Goal: Information Seeking & Learning: Learn about a topic

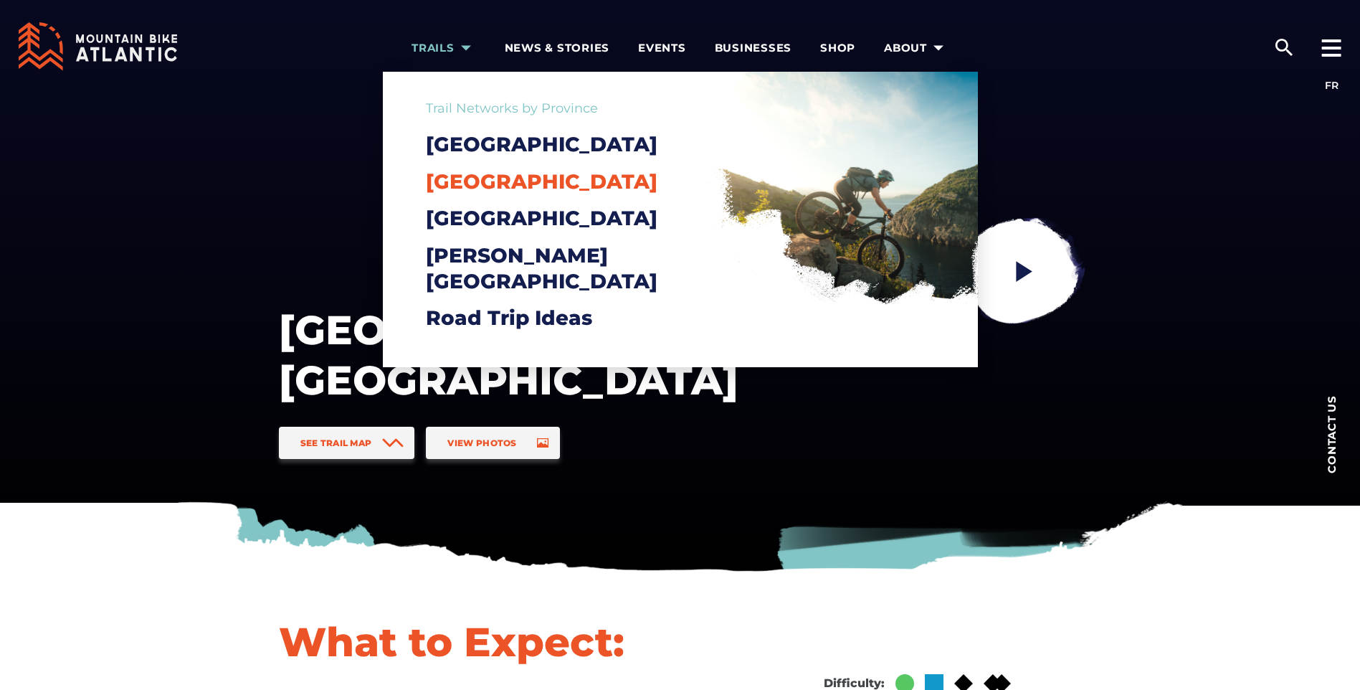
click at [475, 191] on span "[GEOGRAPHIC_DATA]" at bounding box center [542, 181] width 232 height 24
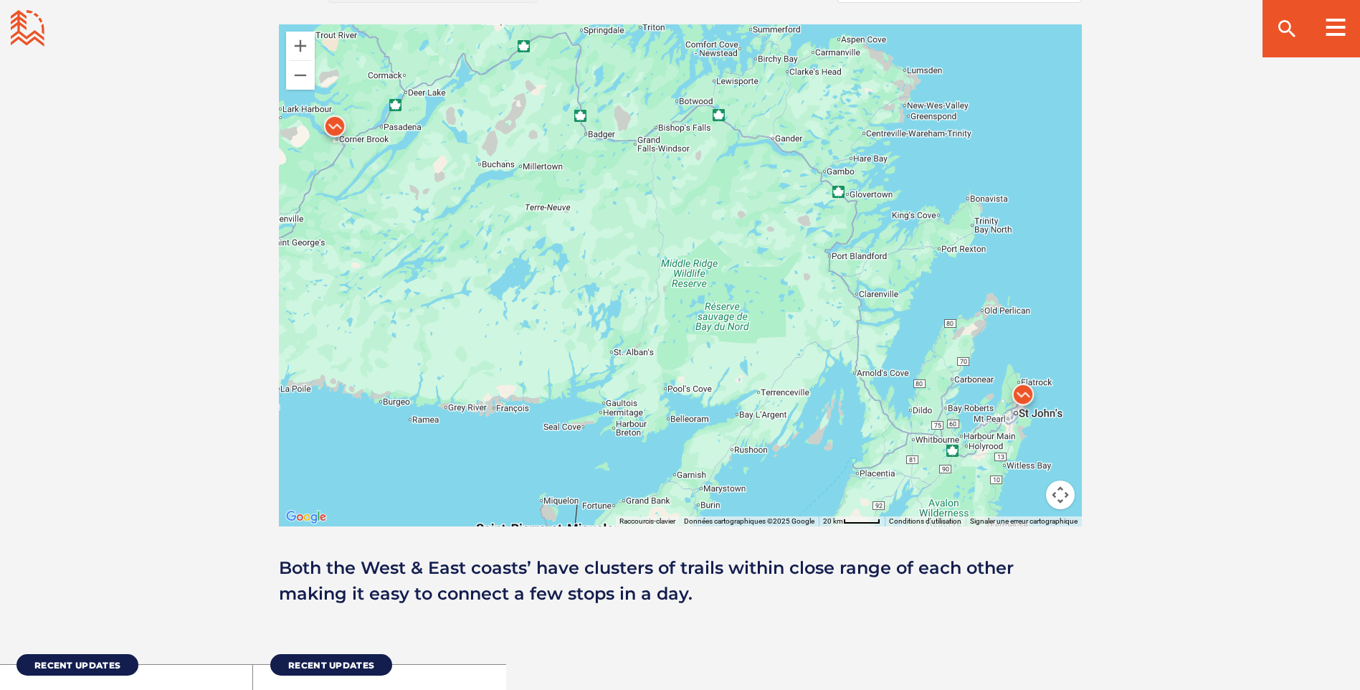
scroll to position [1362, 0]
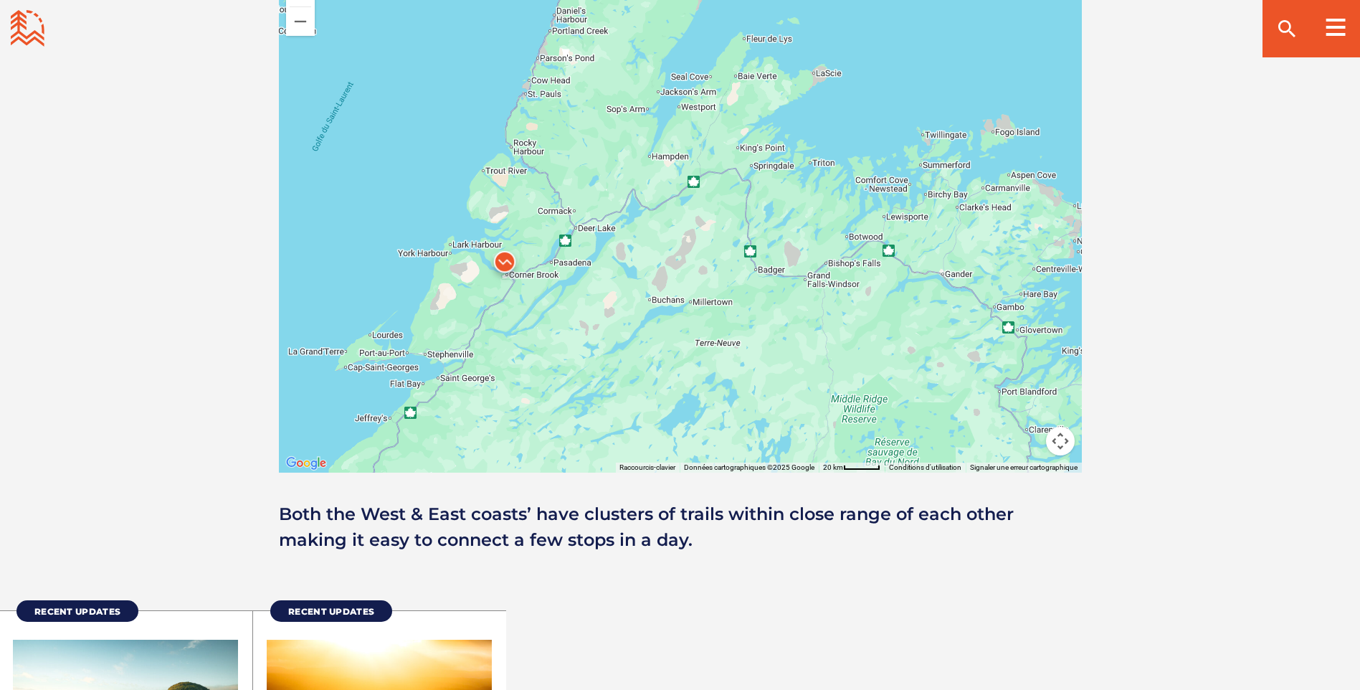
drag, startPoint x: 498, startPoint y: 219, endPoint x: 654, endPoint y: 394, distance: 234.6
click at [670, 411] on div at bounding box center [680, 222] width 803 height 502
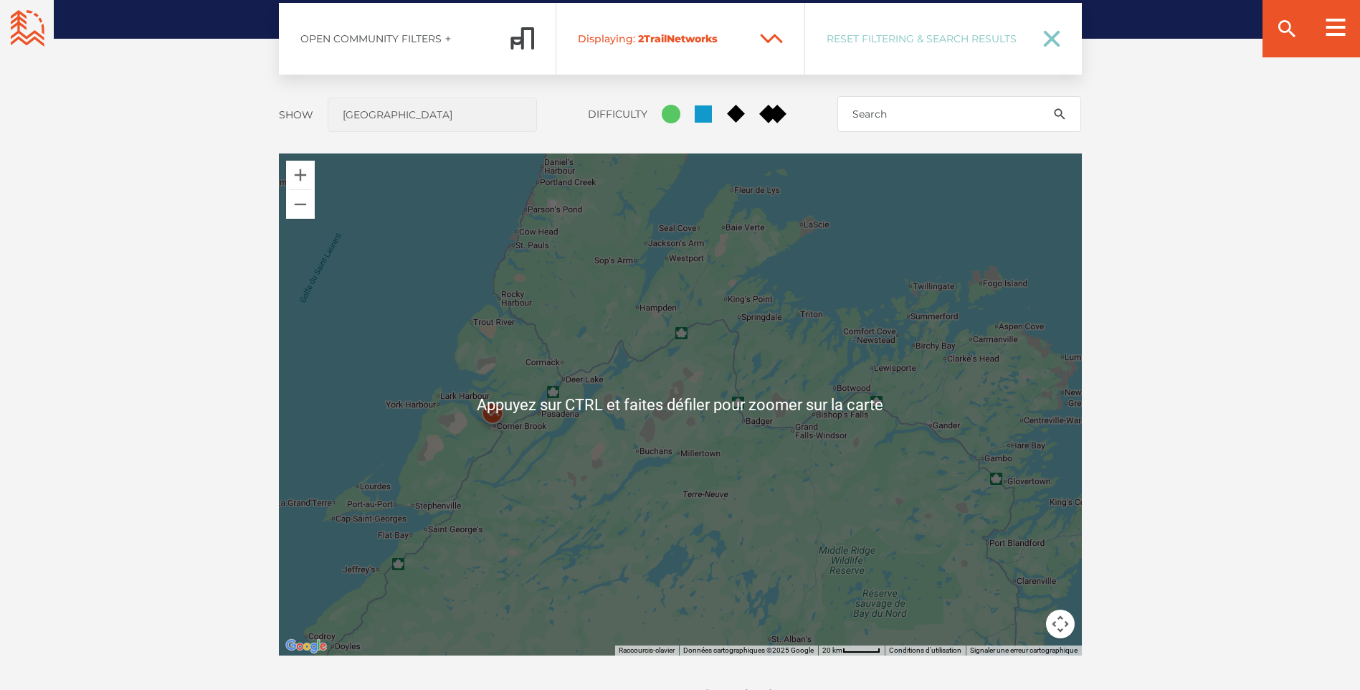
scroll to position [1147, 0]
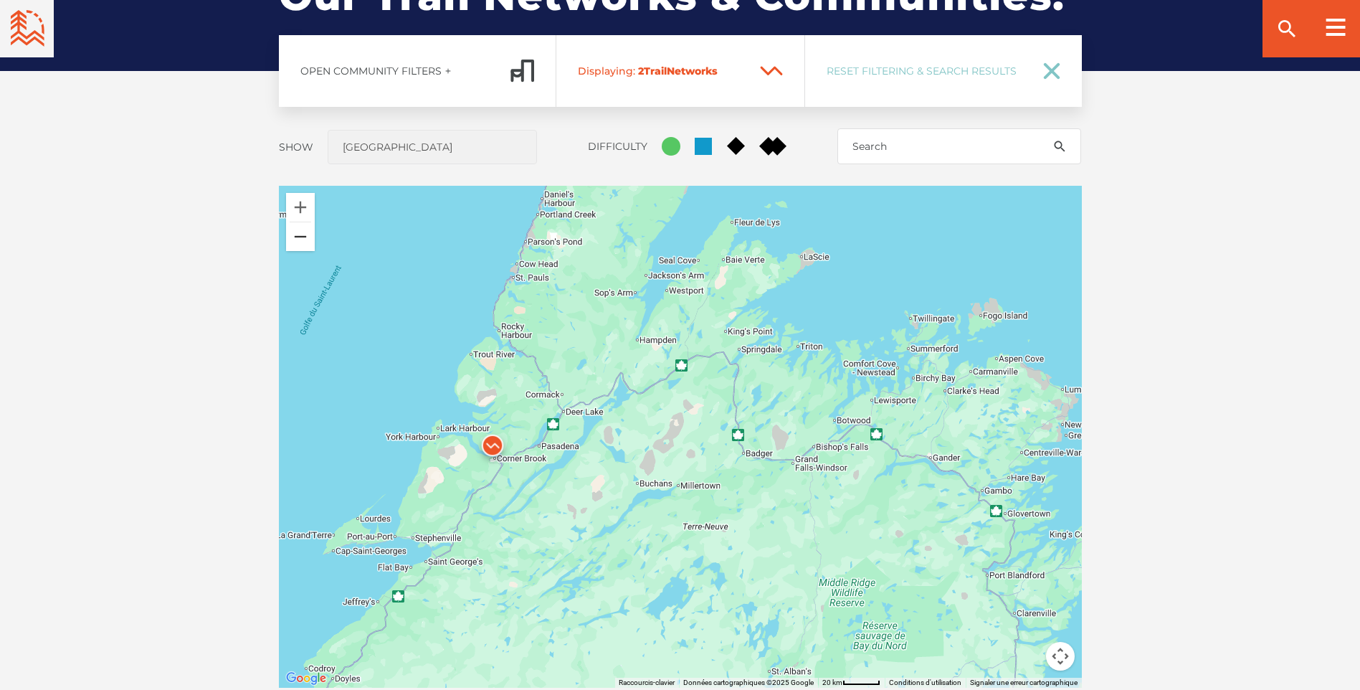
click at [300, 246] on button "Zoom arrière" at bounding box center [300, 236] width 29 height 29
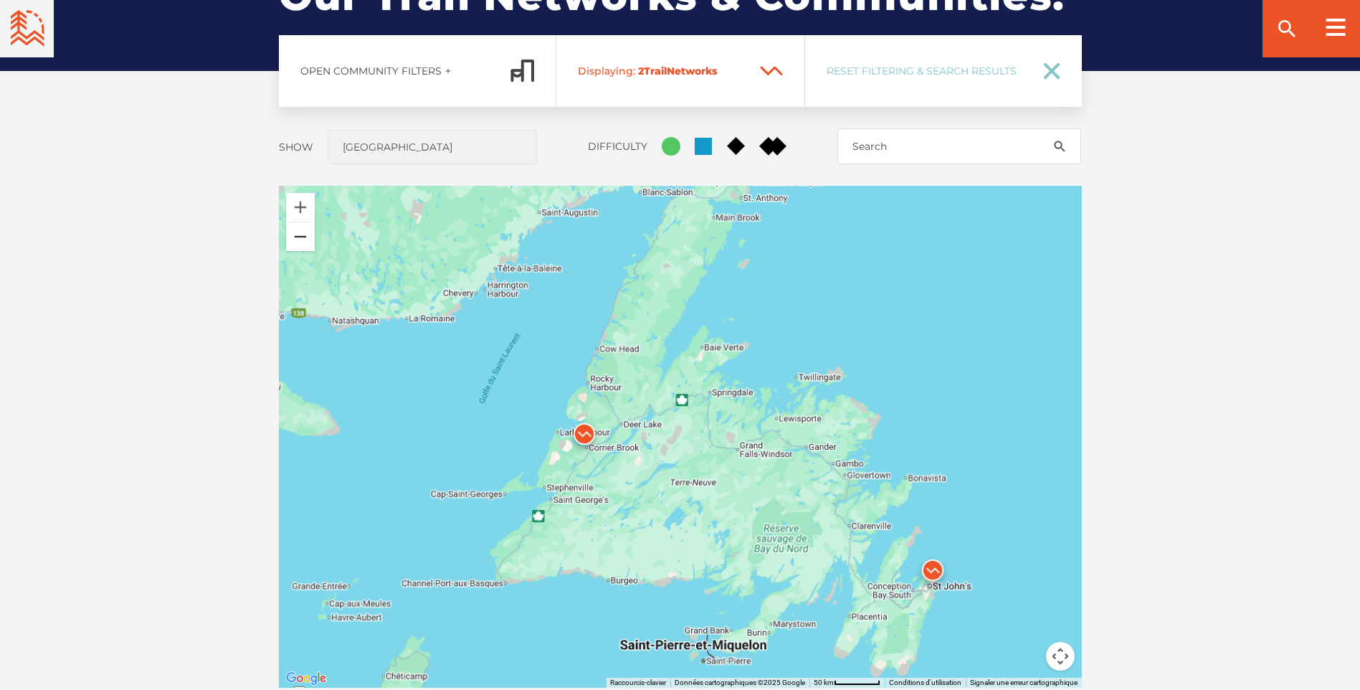
click at [300, 246] on button "Zoom arrière" at bounding box center [300, 236] width 29 height 29
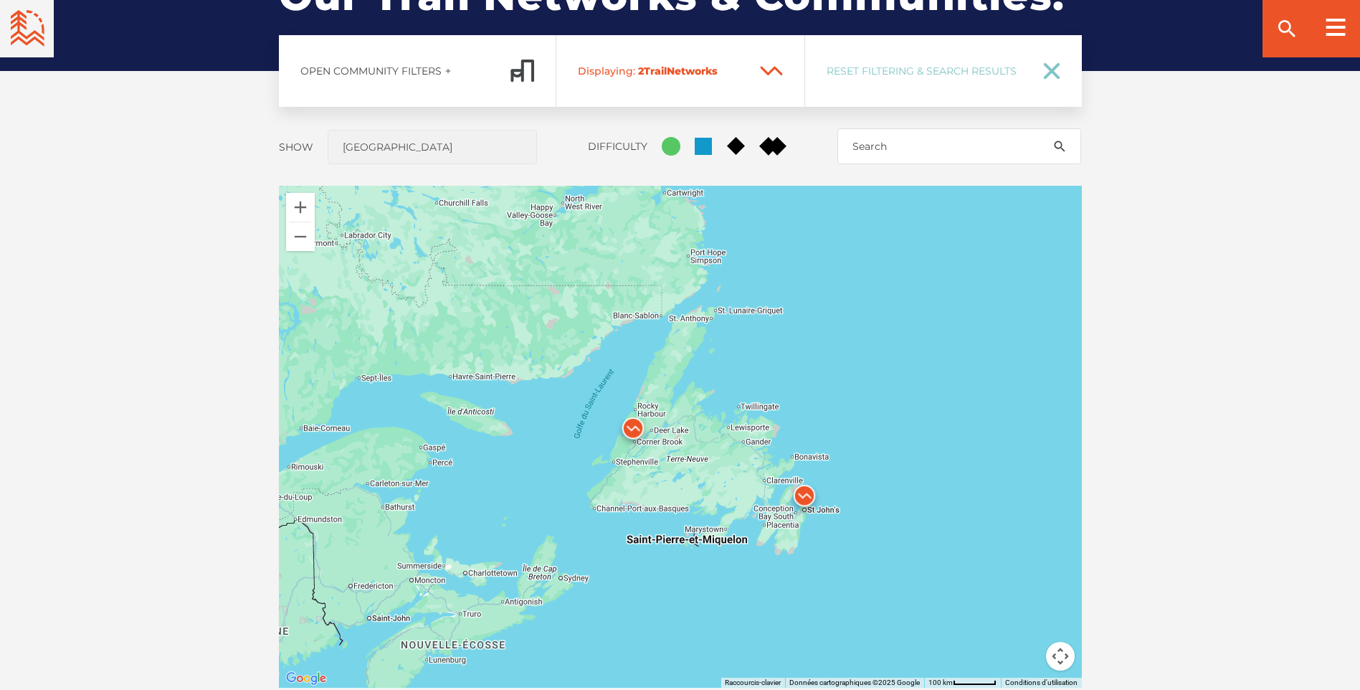
click at [632, 431] on img at bounding box center [633, 431] width 43 height 43
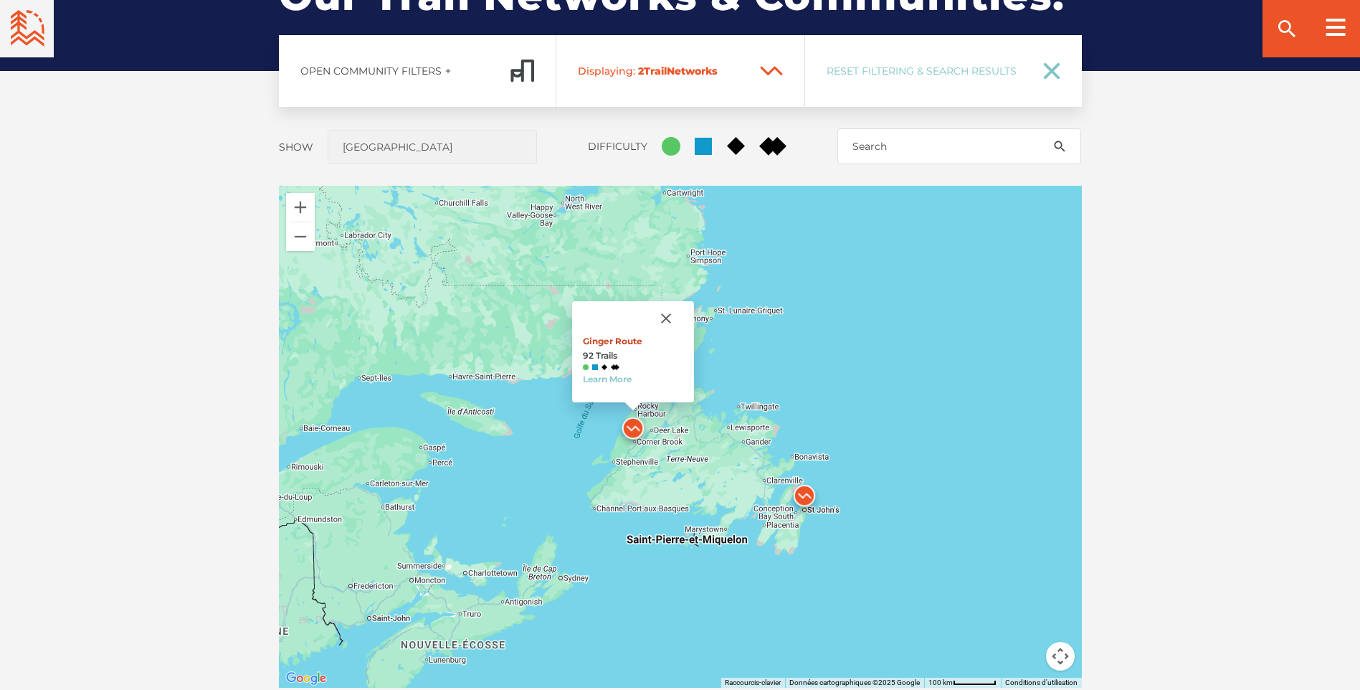
click at [625, 341] on link "Ginger Route" at bounding box center [613, 341] width 60 height 11
click at [805, 498] on img at bounding box center [804, 499] width 43 height 43
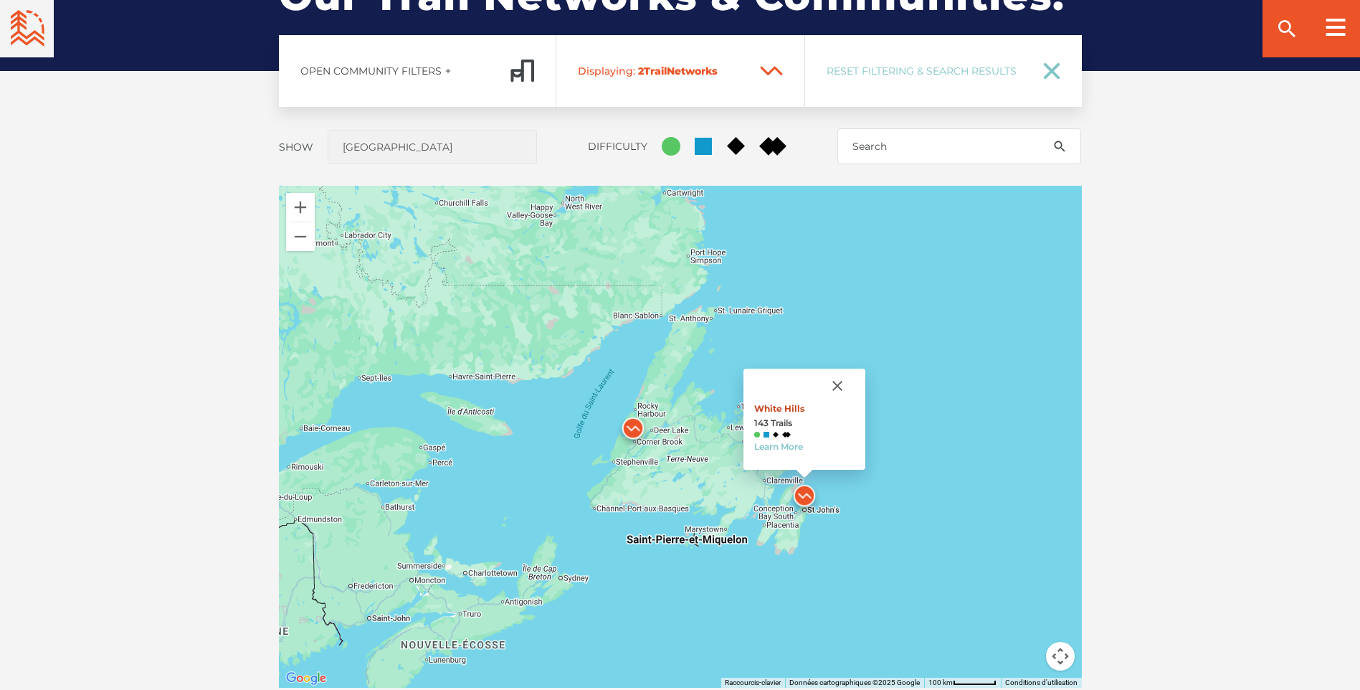
click at [787, 412] on link "White Hills" at bounding box center [779, 408] width 50 height 11
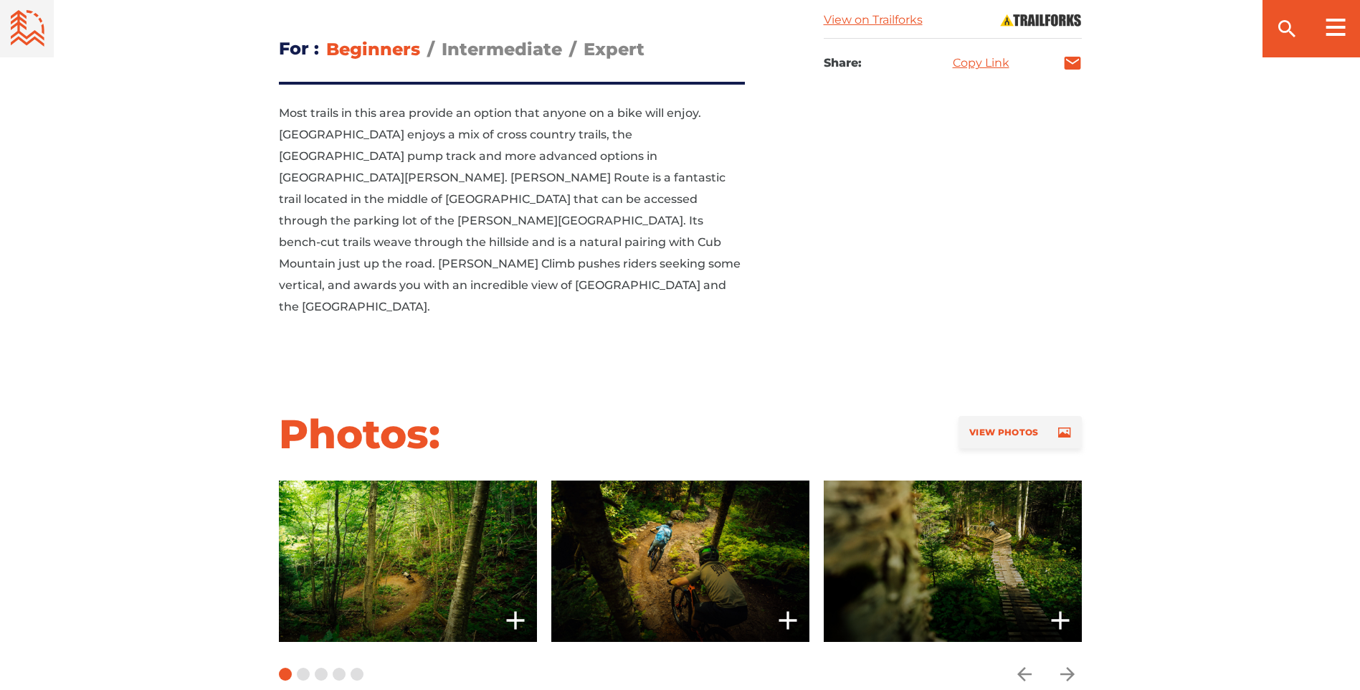
scroll to position [1147, 0]
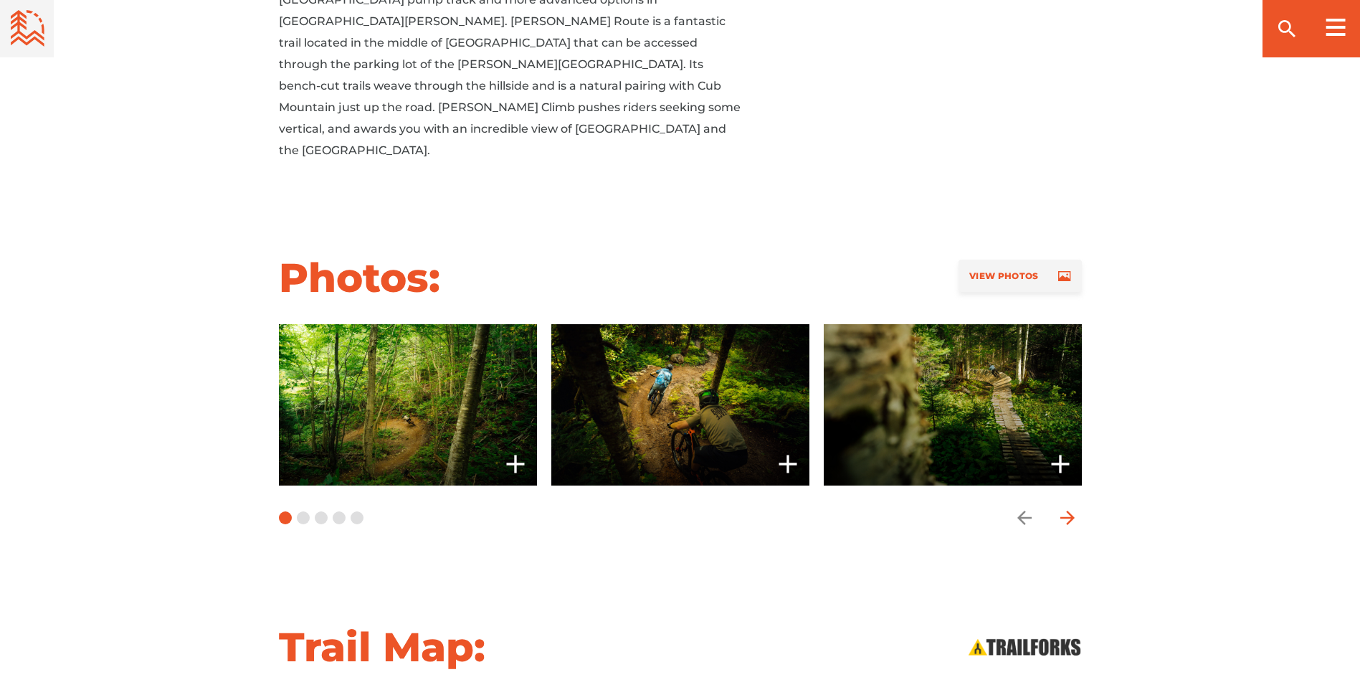
click at [1066, 507] on icon "arrow forward" at bounding box center [1068, 518] width 22 height 22
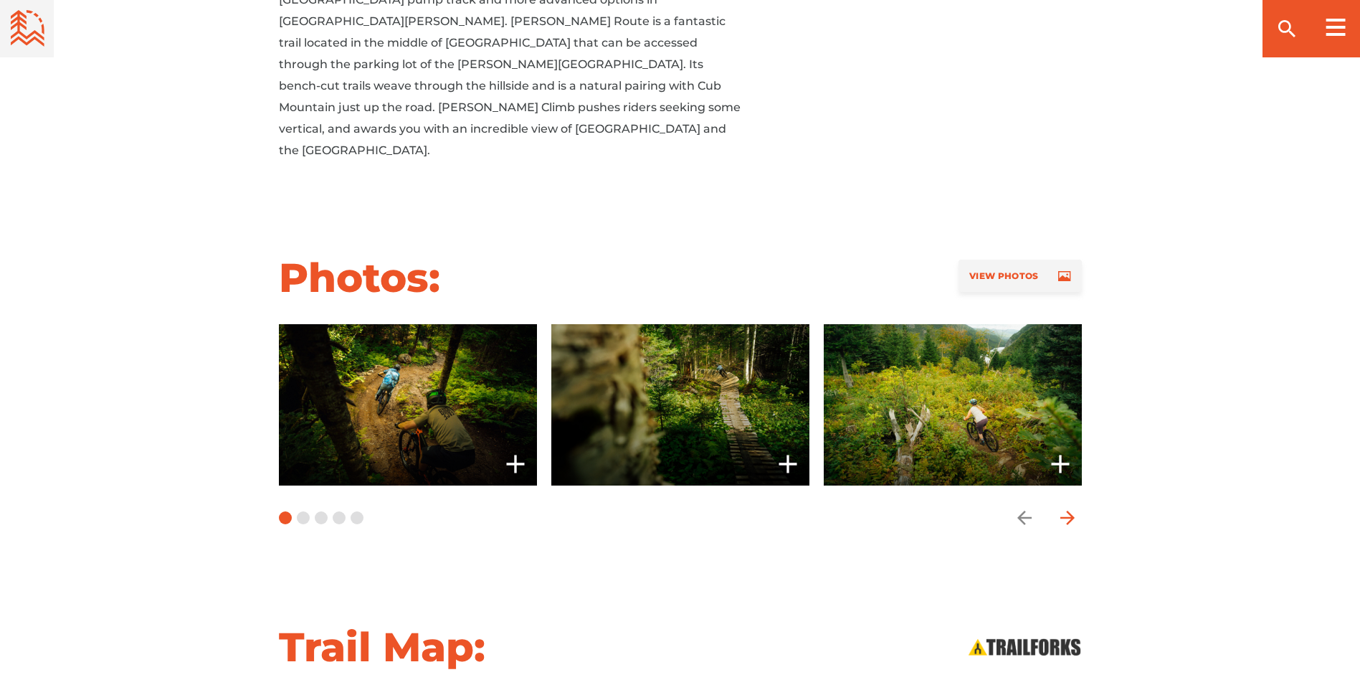
click at [1067, 511] on icon "arrow forward" at bounding box center [1067, 518] width 14 height 14
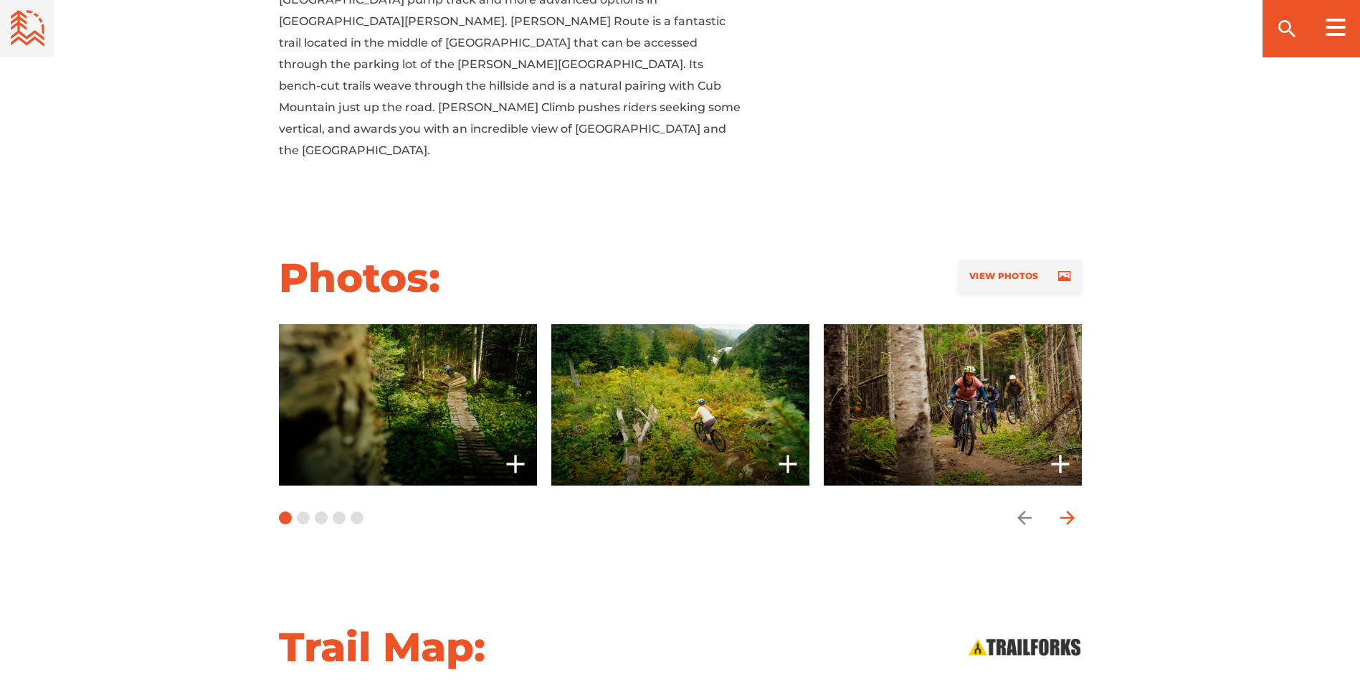
click at [1068, 511] on icon "arrow forward" at bounding box center [1067, 518] width 14 height 14
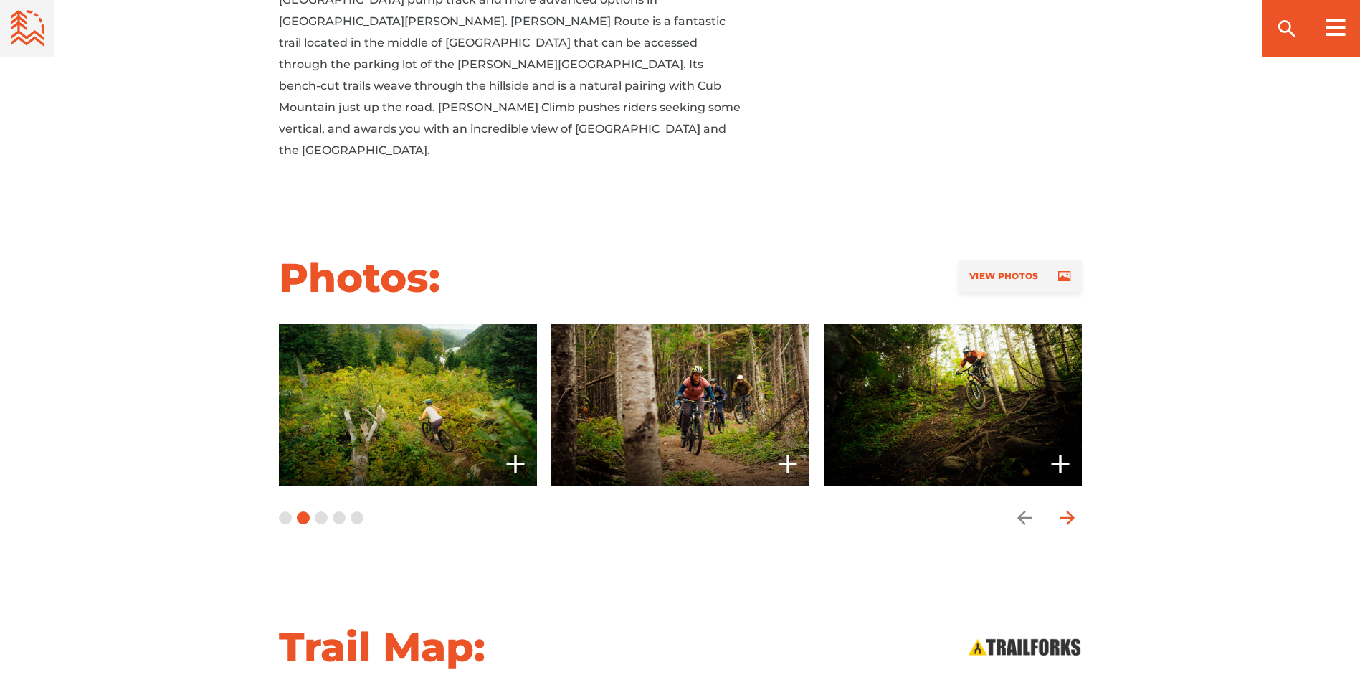
click at [1068, 511] on icon "arrow forward" at bounding box center [1067, 518] width 14 height 14
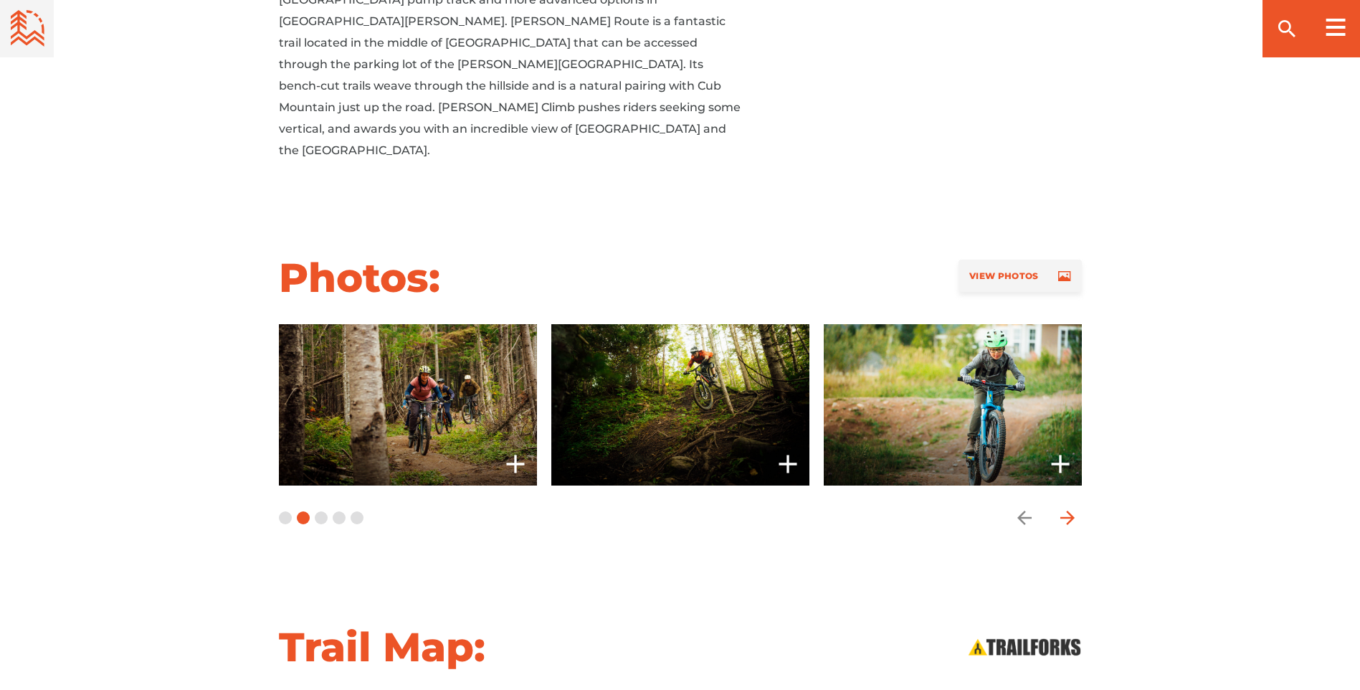
click at [1070, 511] on icon "arrow forward" at bounding box center [1067, 518] width 14 height 14
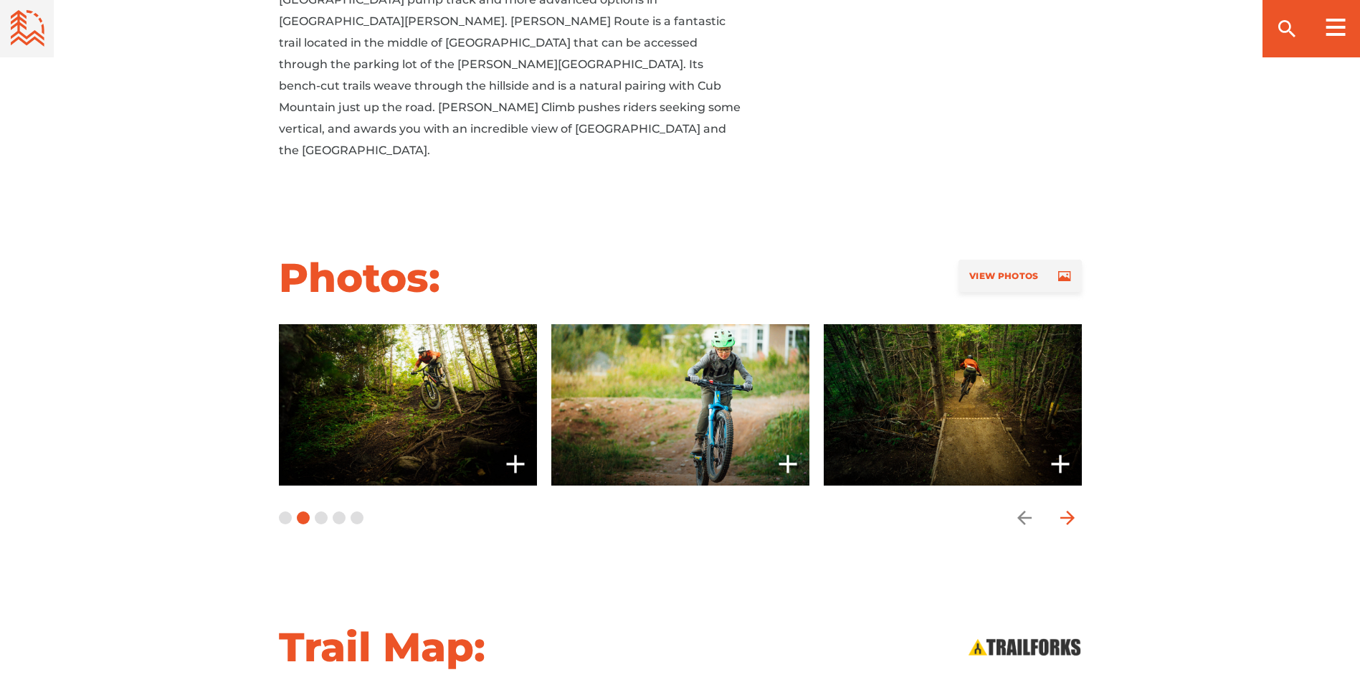
click at [1071, 511] on icon "arrow forward" at bounding box center [1067, 518] width 14 height 14
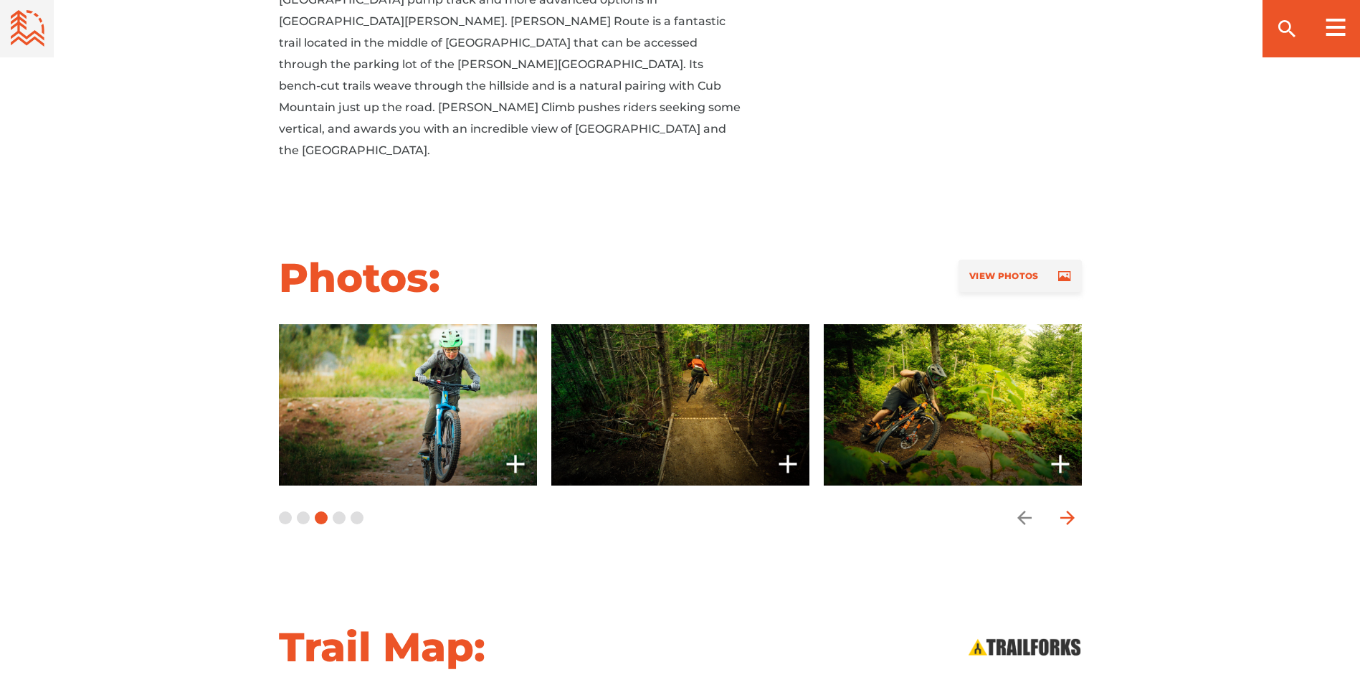
click at [1071, 511] on icon "arrow forward" at bounding box center [1067, 518] width 14 height 14
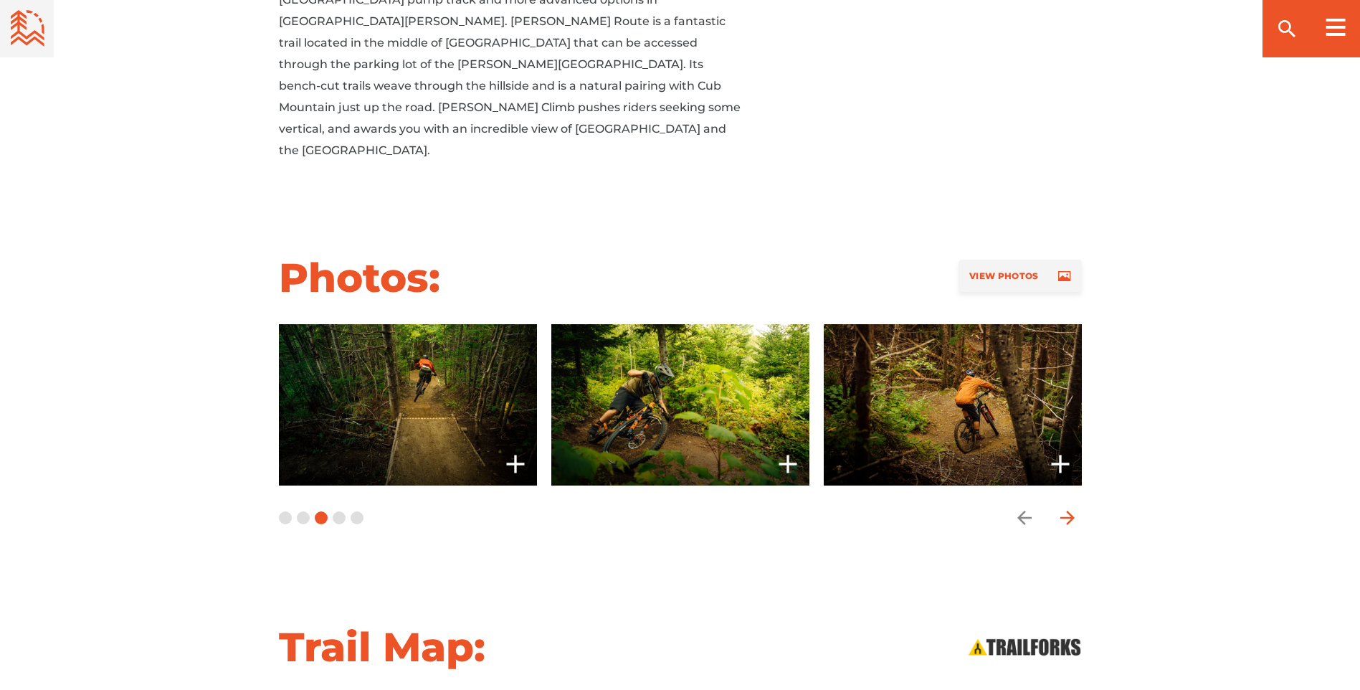
click at [1071, 511] on icon "arrow forward" at bounding box center [1067, 518] width 14 height 14
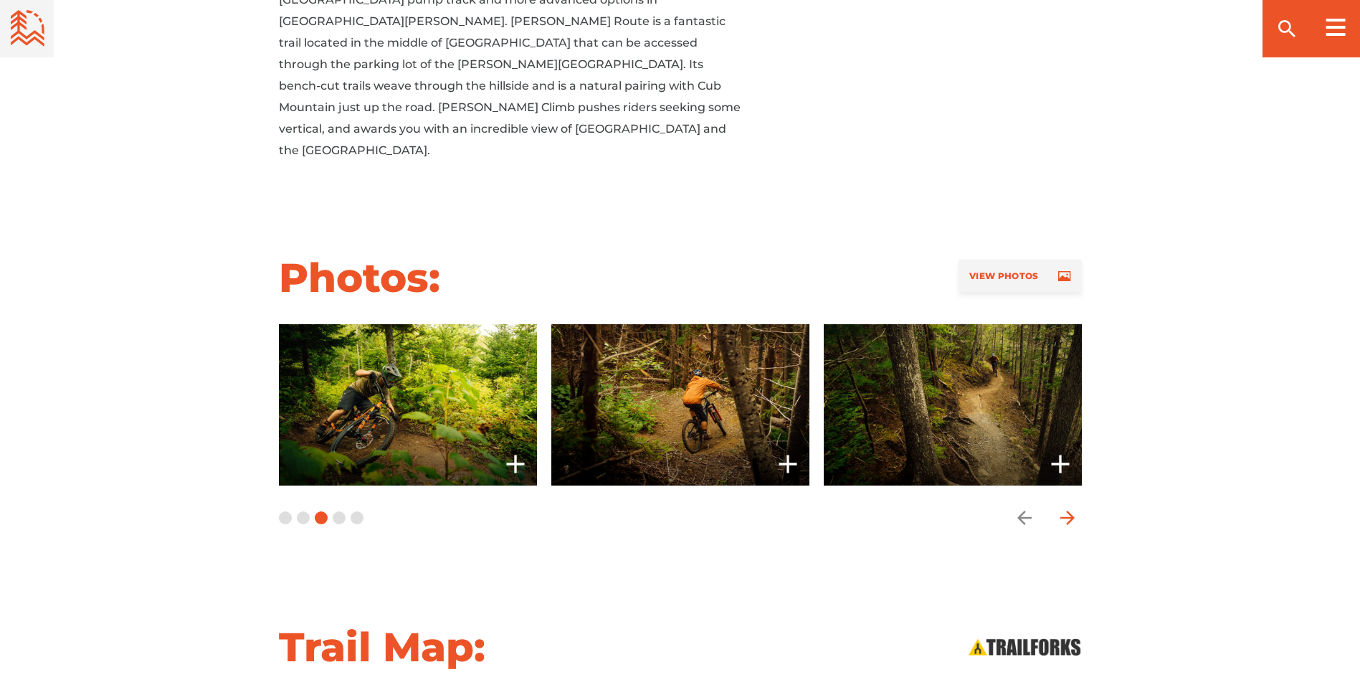
click at [1071, 511] on icon "arrow forward" at bounding box center [1067, 518] width 14 height 14
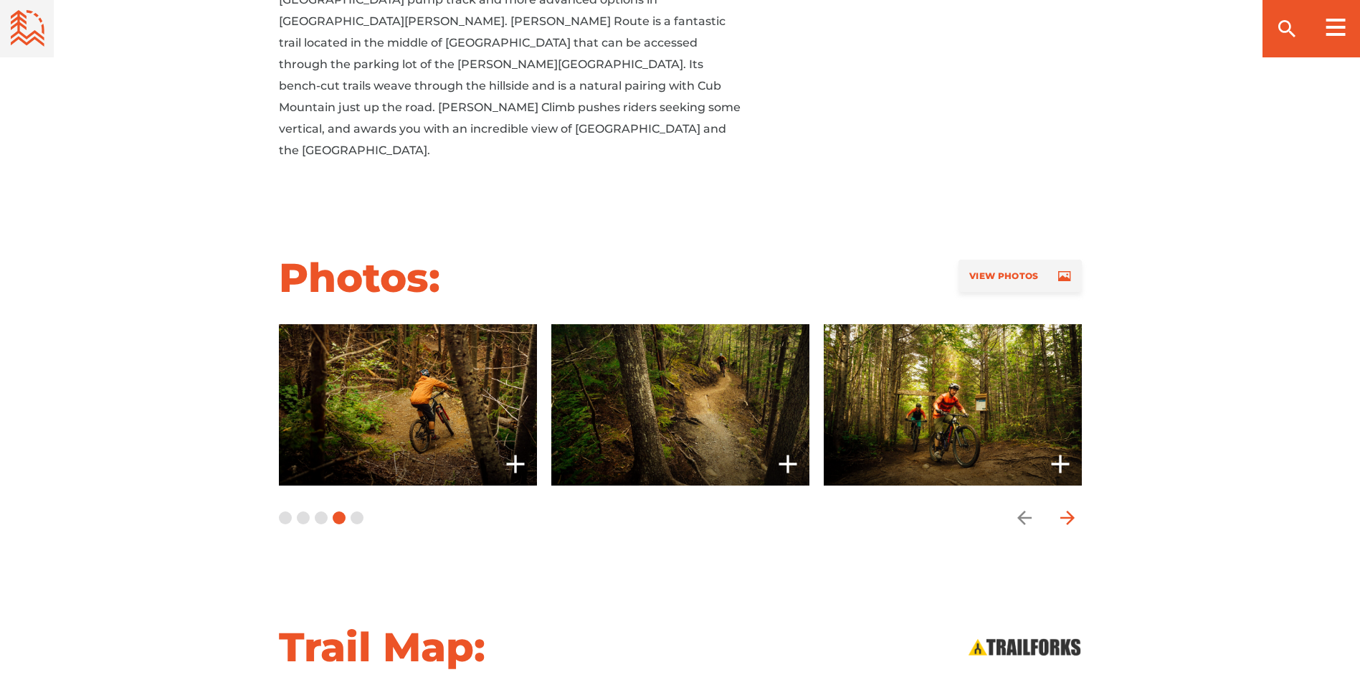
click at [1071, 511] on icon "arrow forward" at bounding box center [1067, 518] width 14 height 14
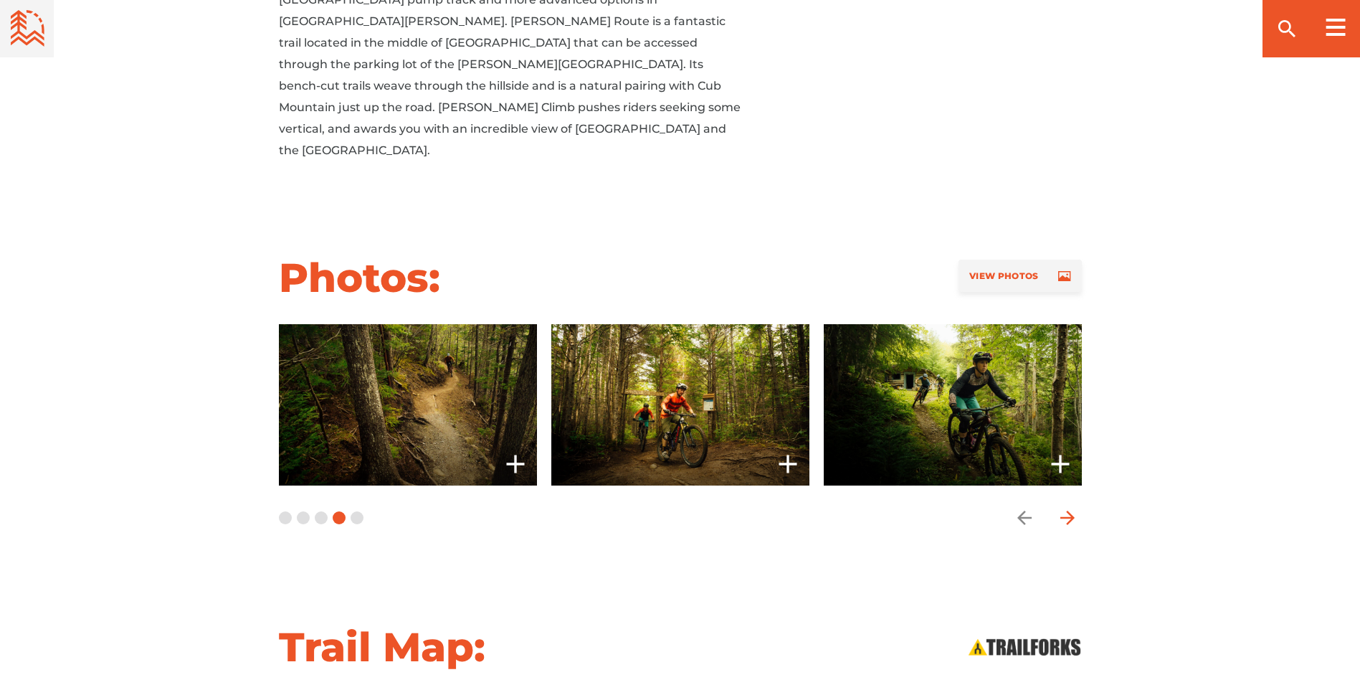
click at [1072, 511] on icon "arrow forward" at bounding box center [1067, 518] width 14 height 14
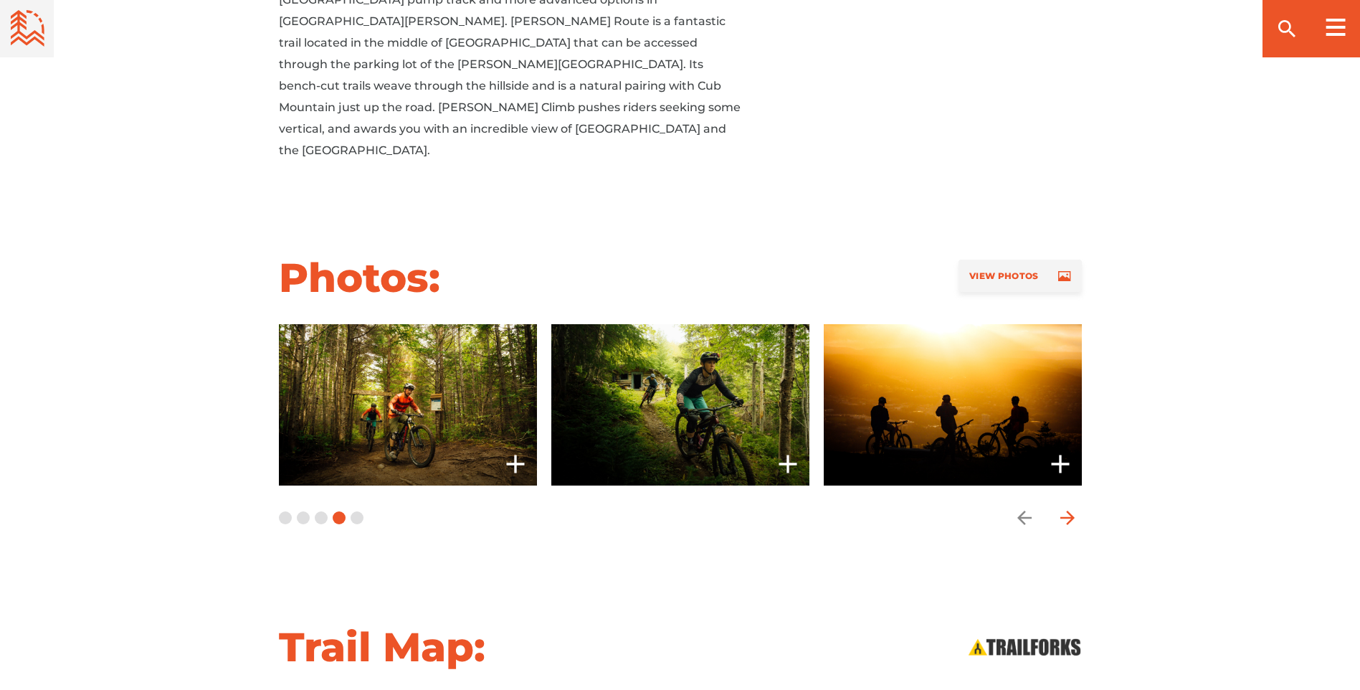
click at [1072, 511] on icon "arrow forward" at bounding box center [1067, 518] width 14 height 14
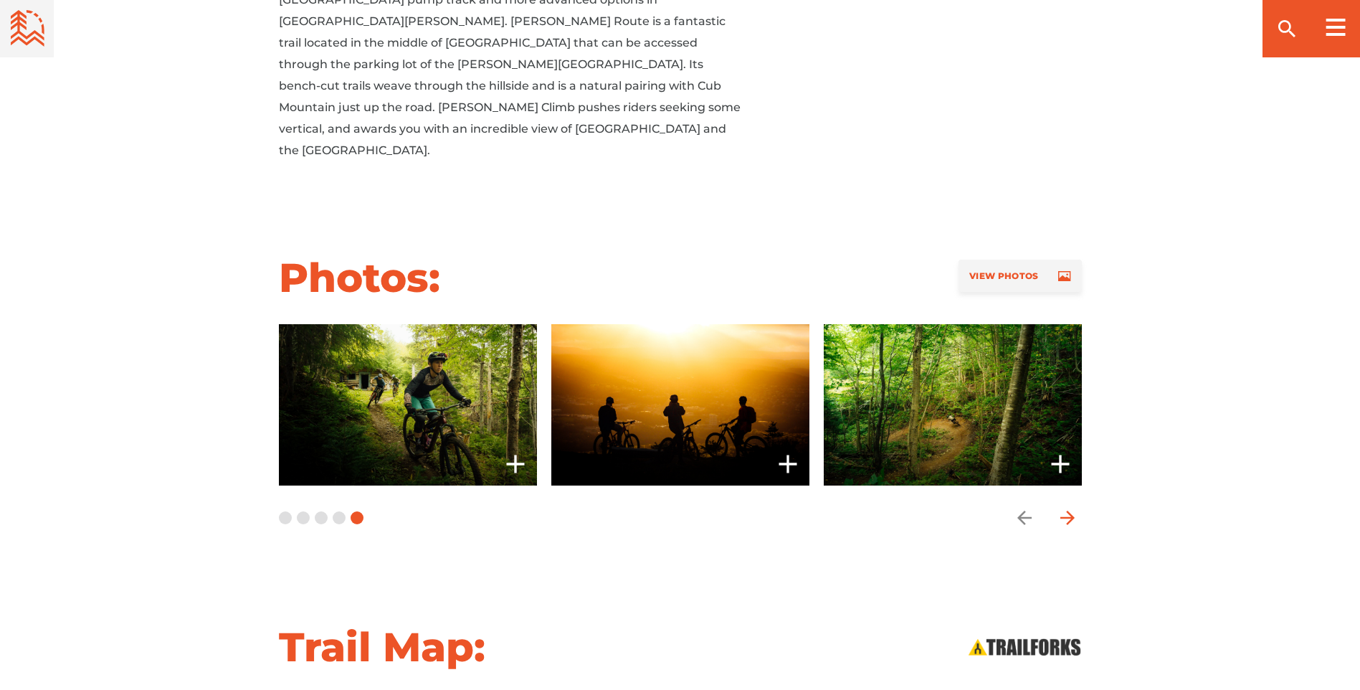
click at [1072, 511] on icon "arrow forward" at bounding box center [1067, 518] width 14 height 14
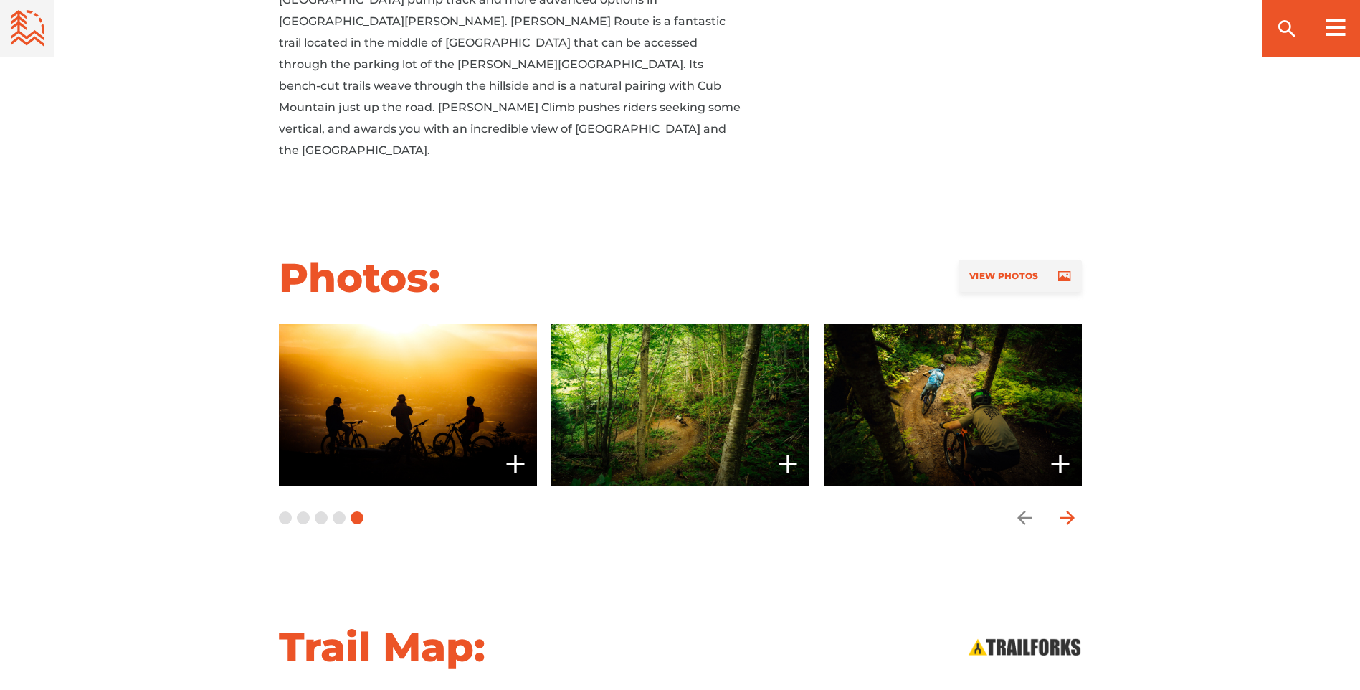
click at [1072, 511] on icon "arrow forward" at bounding box center [1067, 518] width 14 height 14
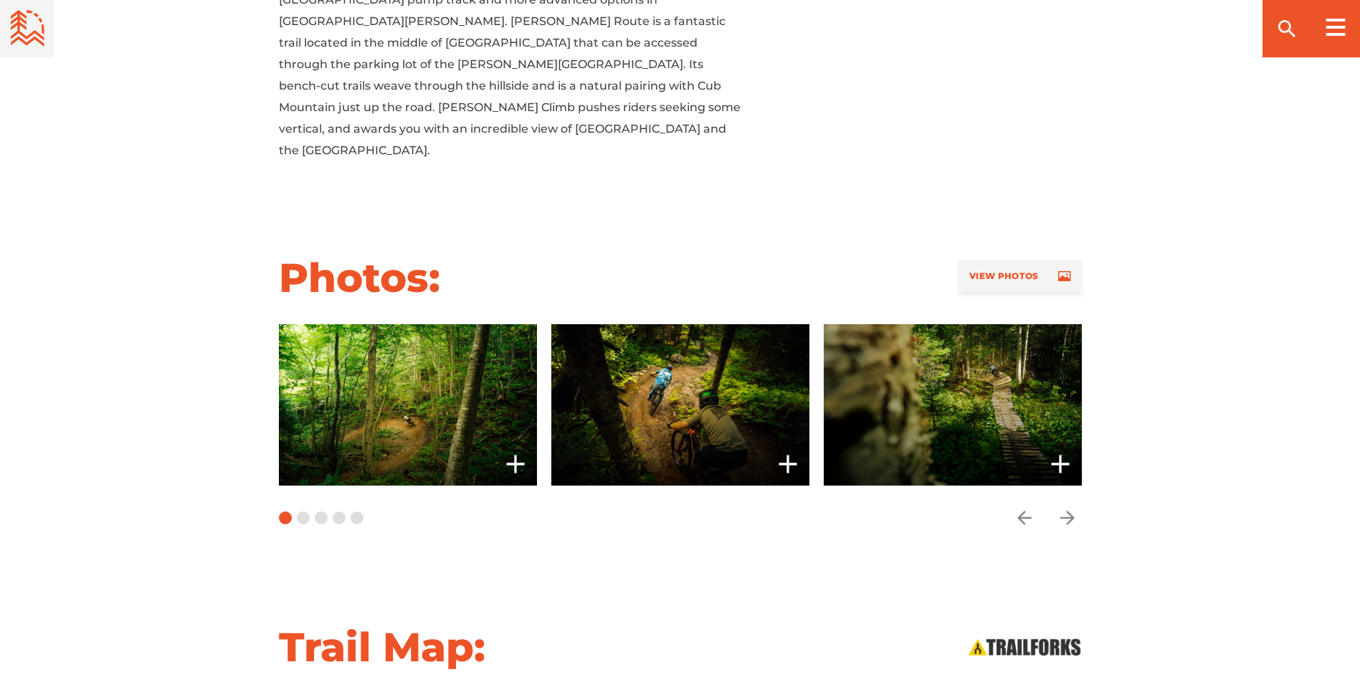
drag, startPoint x: 0, startPoint y: 328, endPoint x: 12, endPoint y: 291, distance: 38.6
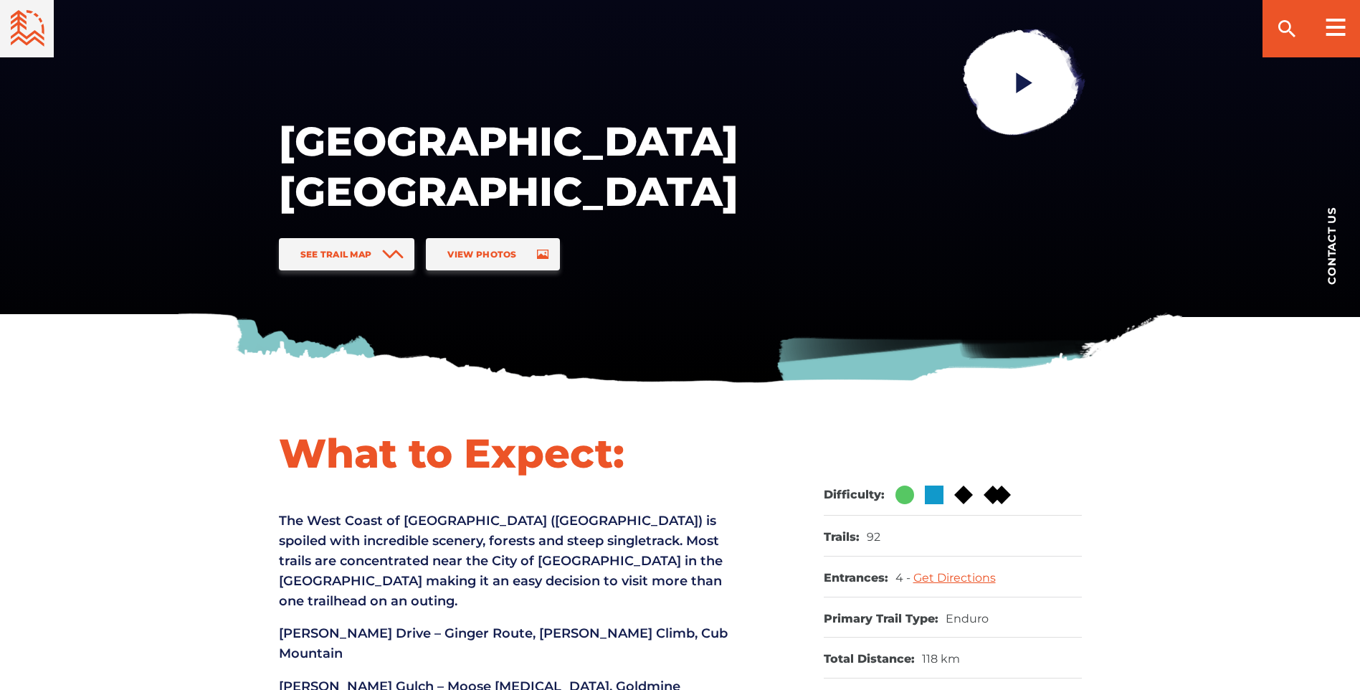
scroll to position [143, 0]
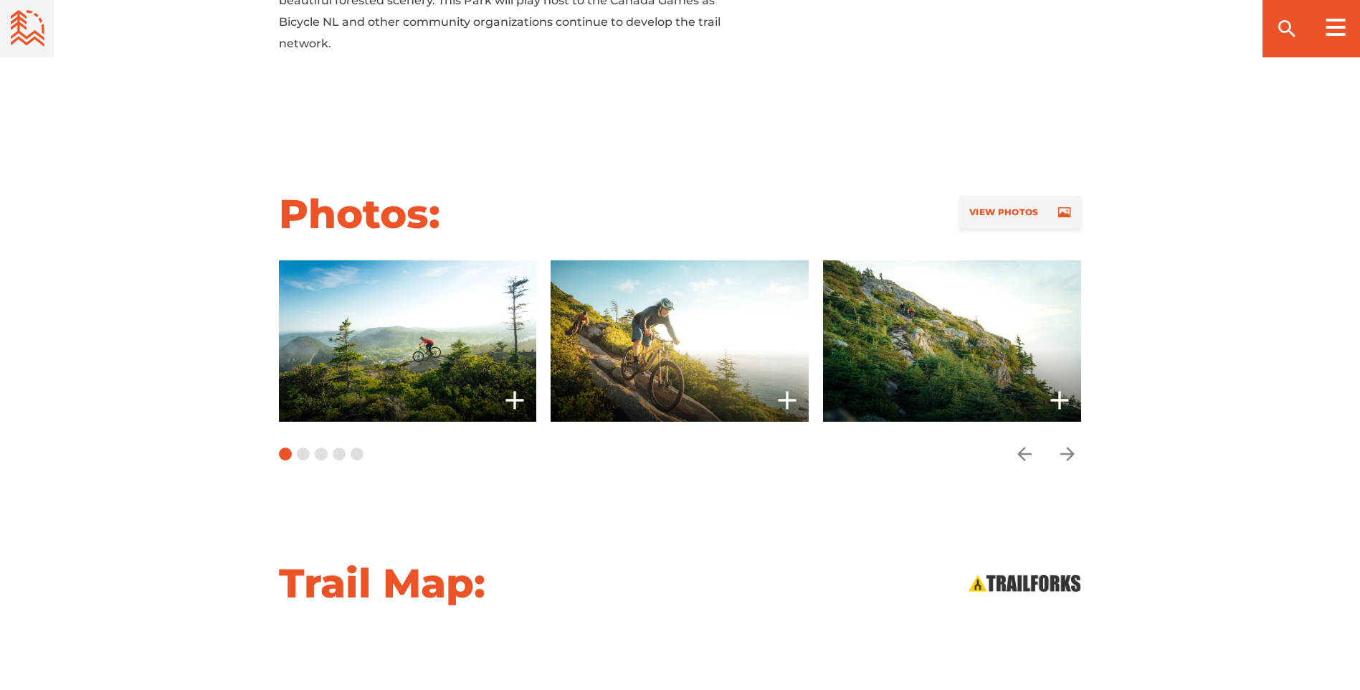
scroll to position [1291, 0]
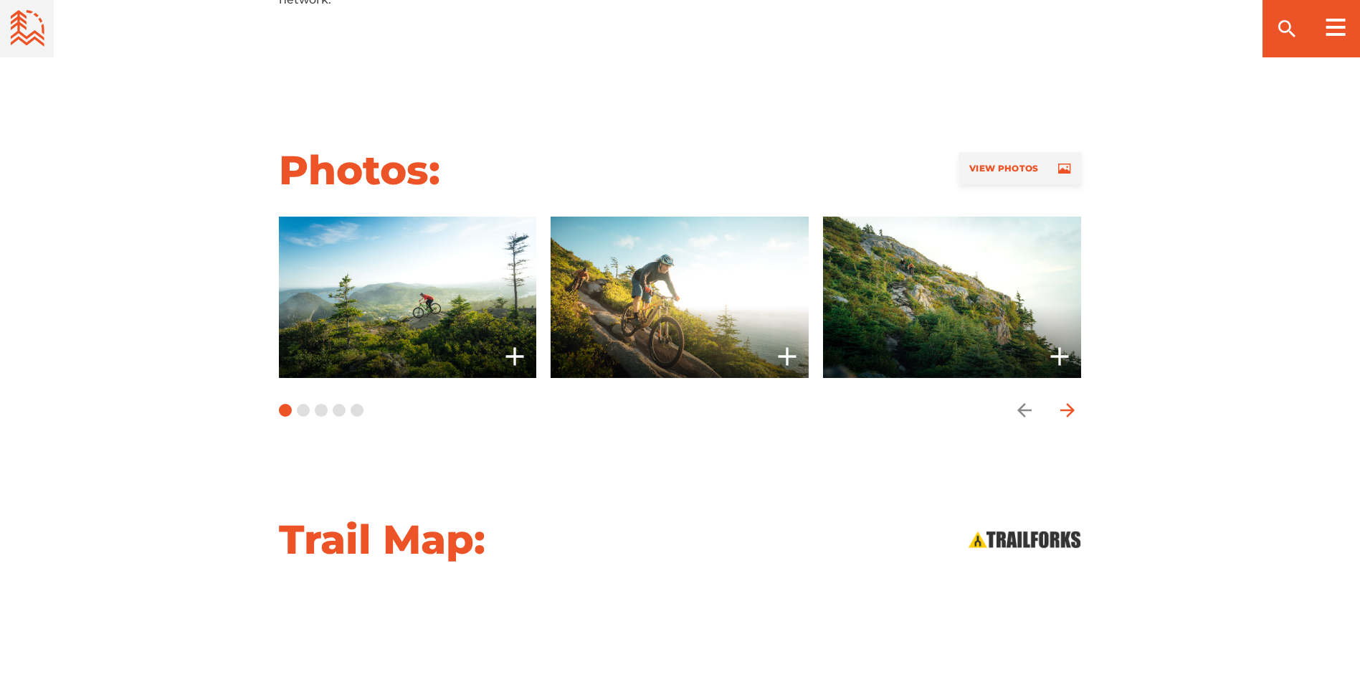
click at [1070, 403] on icon "arrow forward" at bounding box center [1067, 410] width 14 height 14
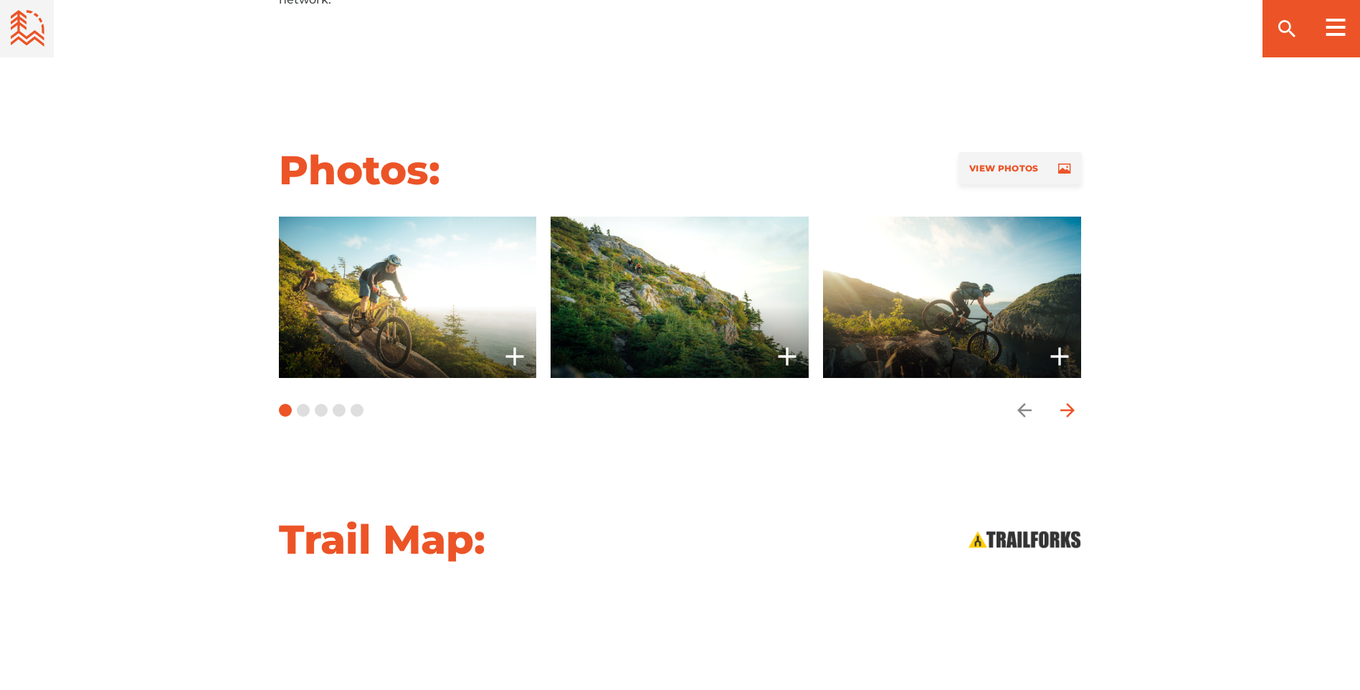
click at [1070, 403] on icon "arrow forward" at bounding box center [1067, 410] width 14 height 14
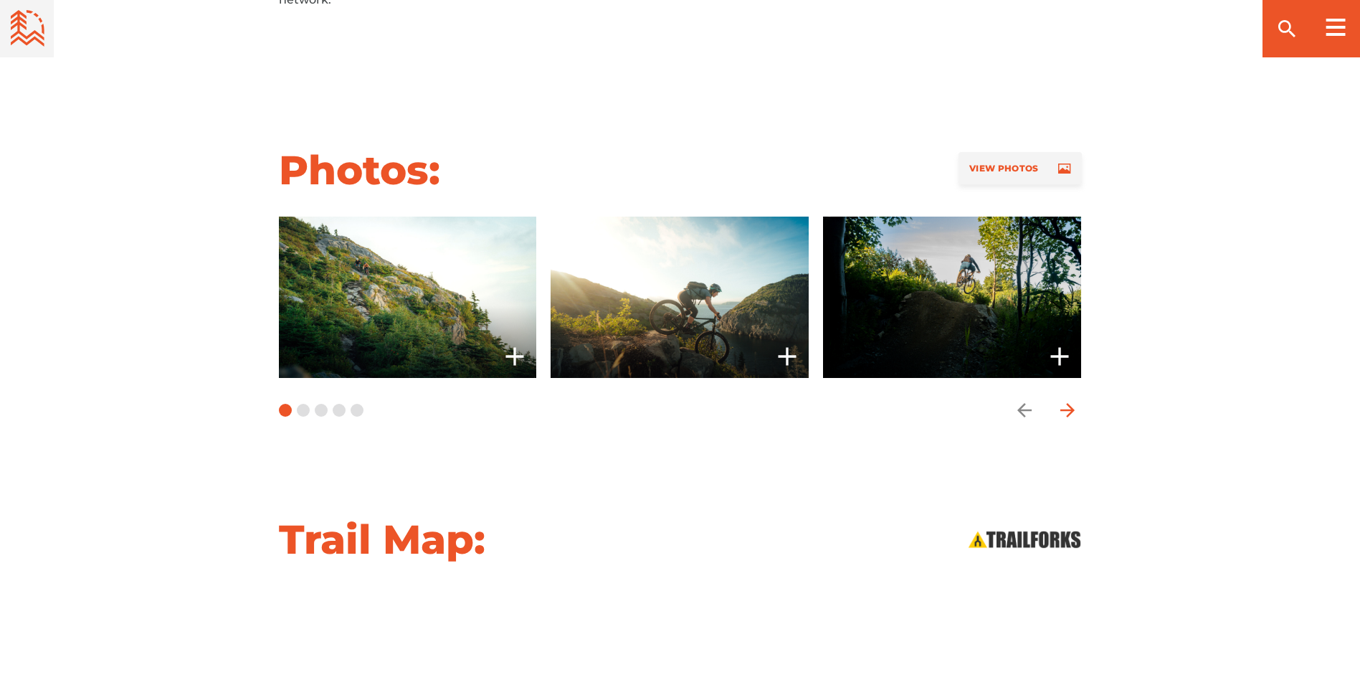
click at [1070, 403] on icon "arrow forward" at bounding box center [1067, 410] width 14 height 14
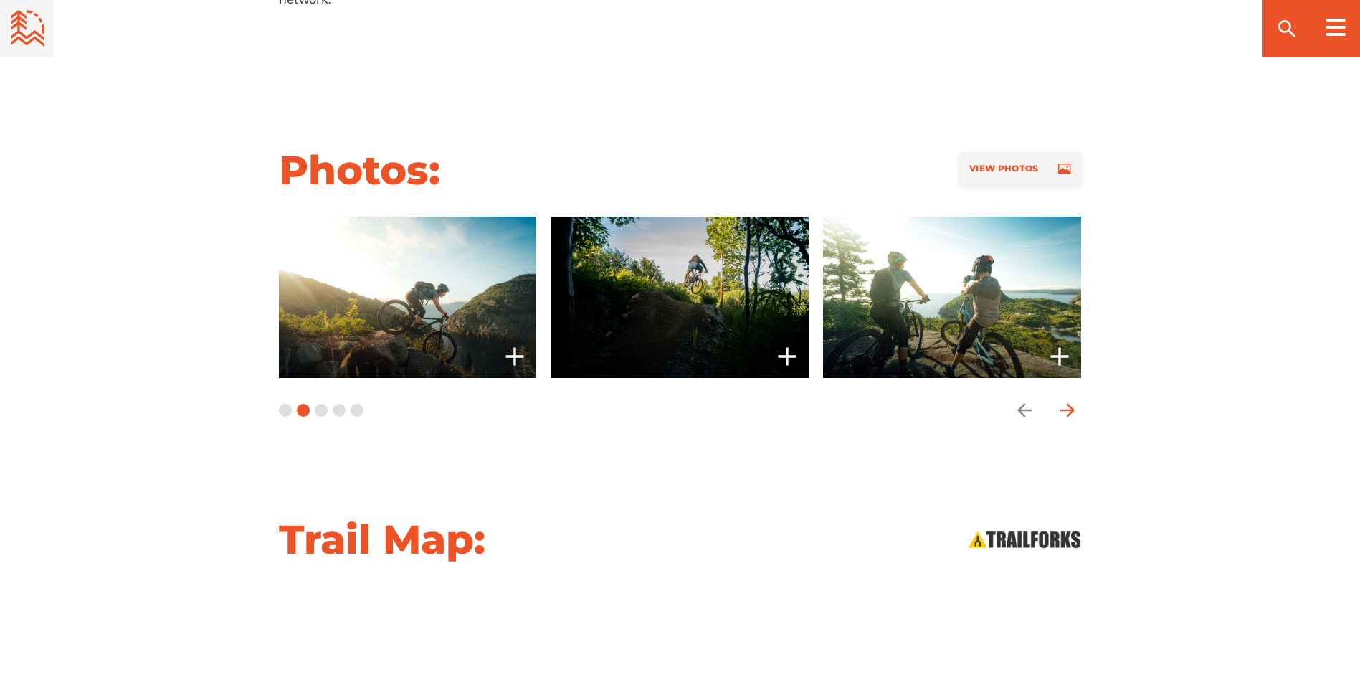
click at [1071, 403] on icon "arrow forward" at bounding box center [1067, 410] width 14 height 14
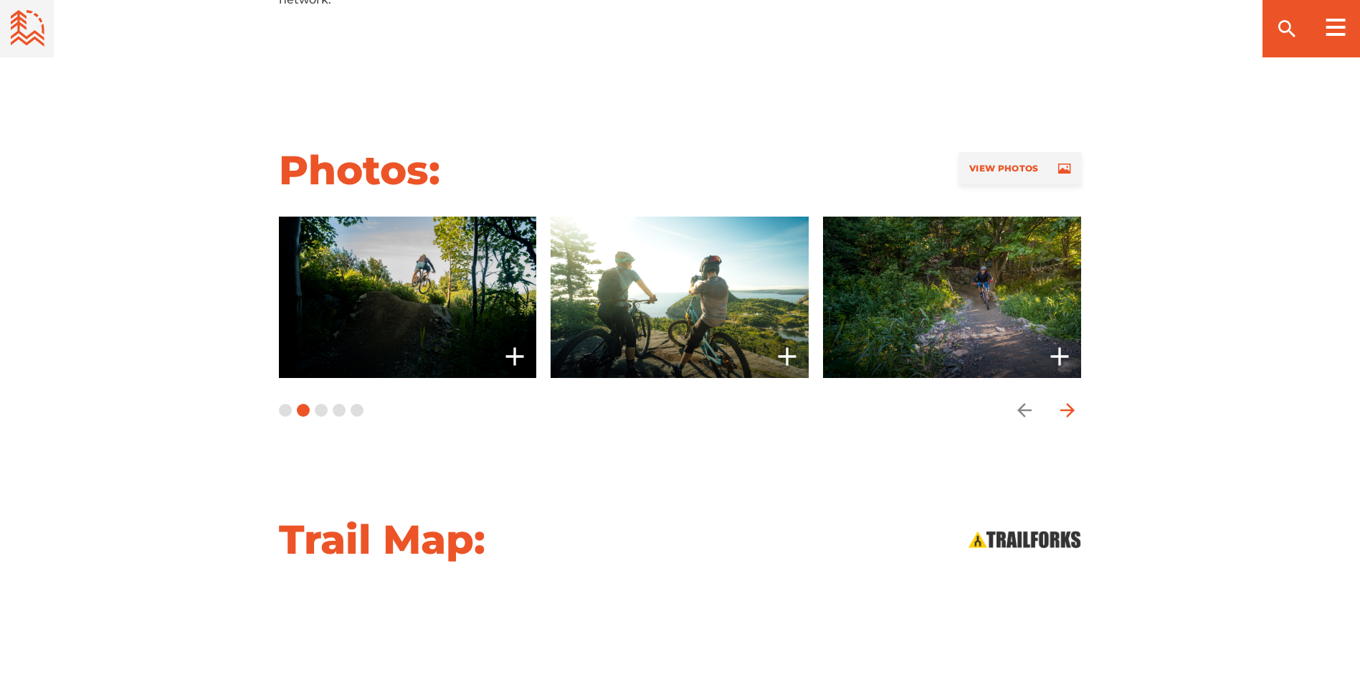
click at [1071, 403] on icon "arrow forward" at bounding box center [1067, 410] width 14 height 14
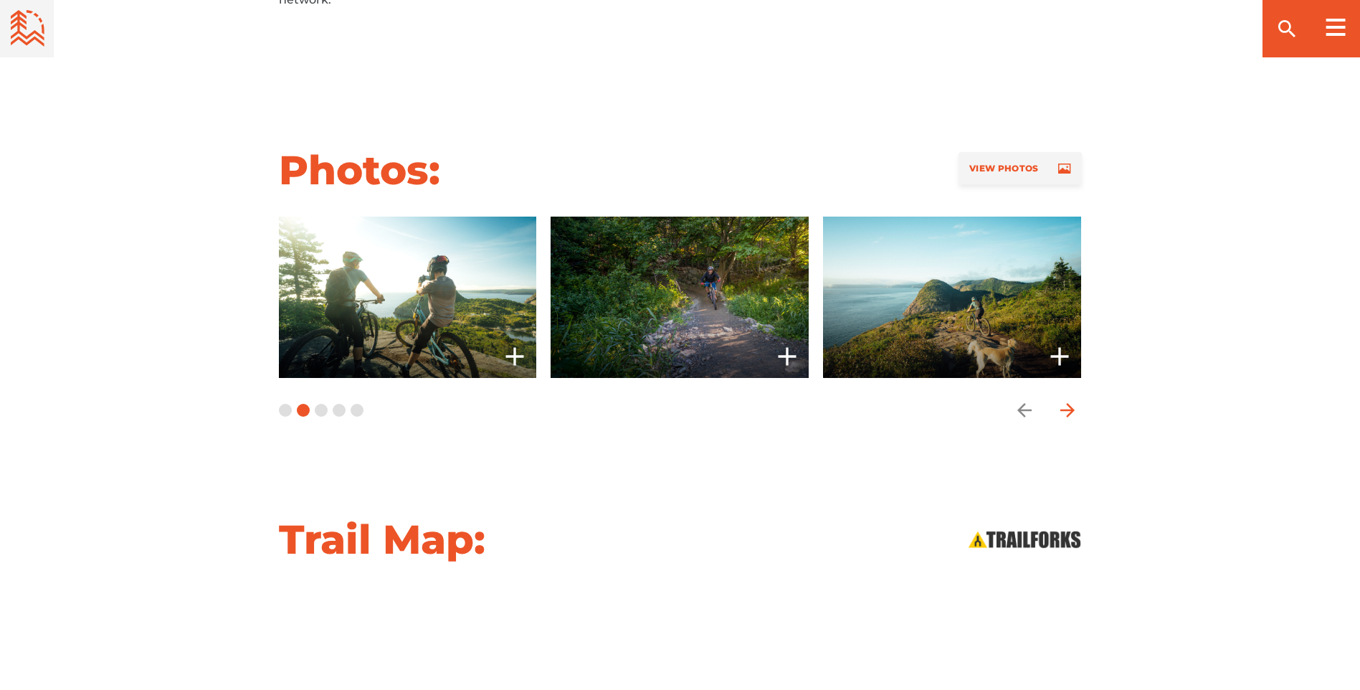
click at [1071, 403] on icon "arrow forward" at bounding box center [1067, 410] width 14 height 14
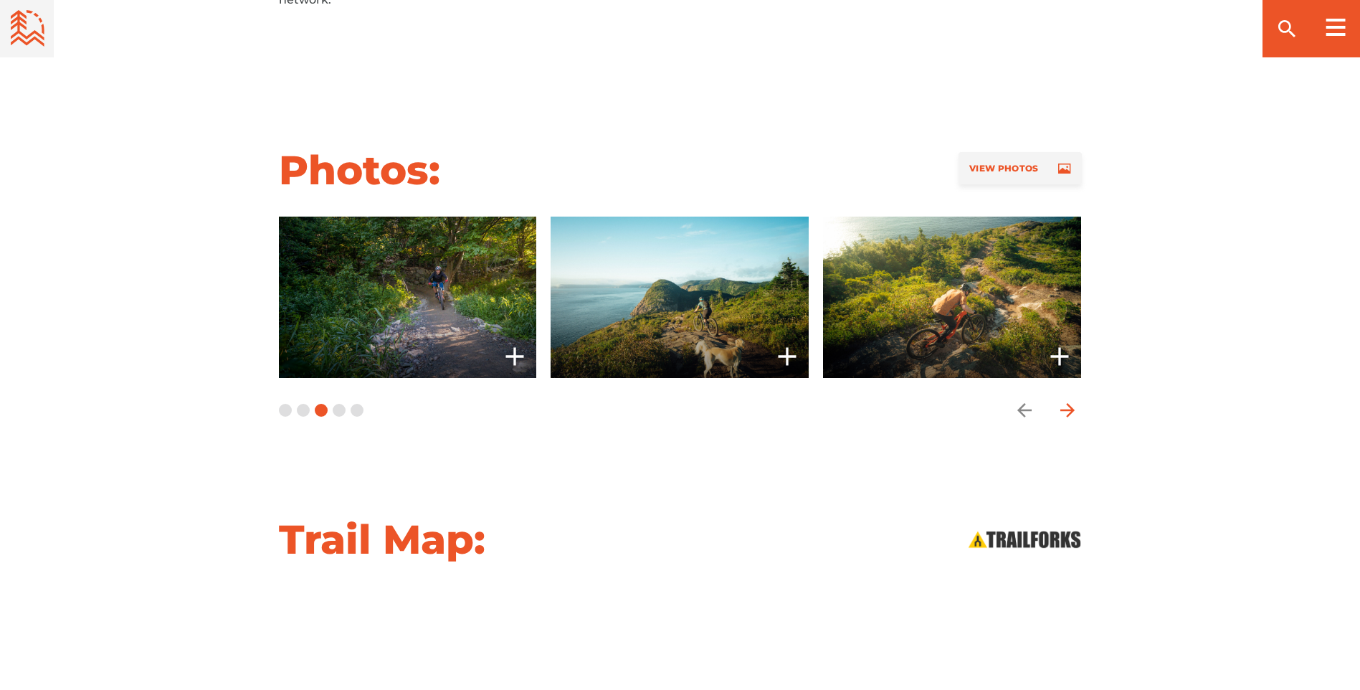
click at [1071, 403] on icon "arrow forward" at bounding box center [1067, 410] width 14 height 14
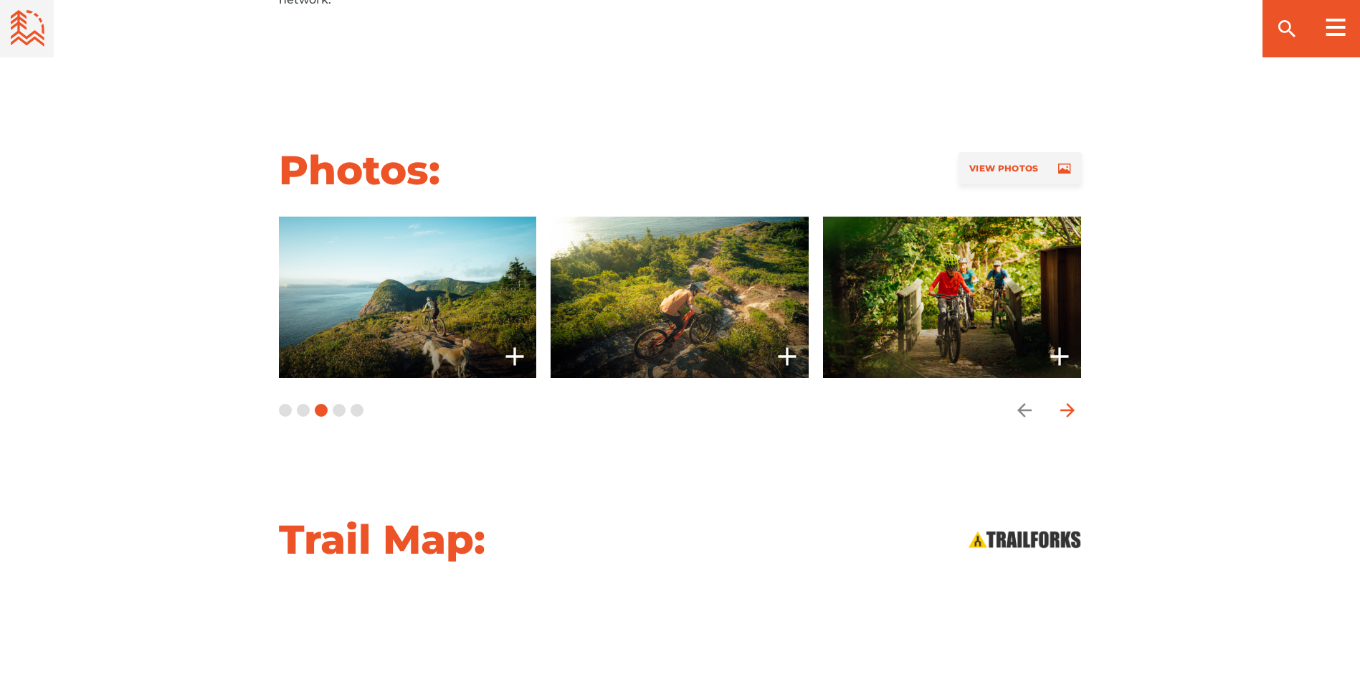
click at [1071, 403] on icon "arrow forward" at bounding box center [1067, 410] width 14 height 14
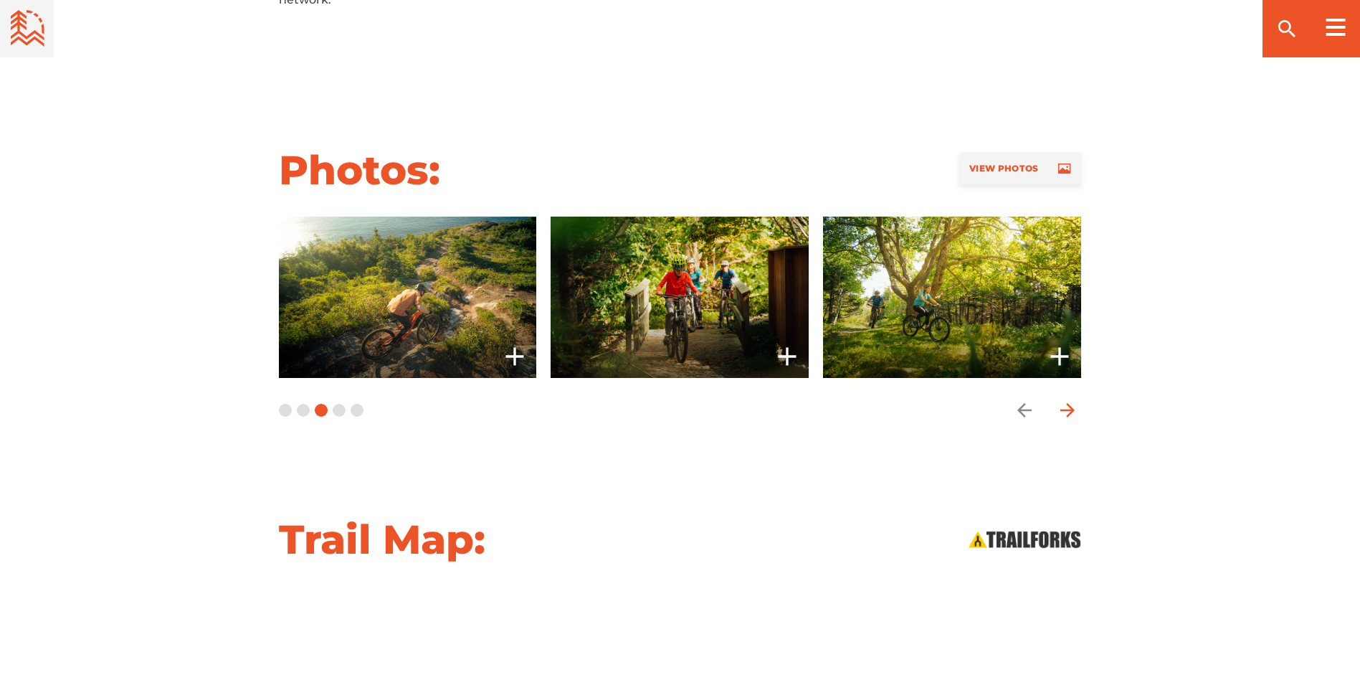
click at [1071, 403] on icon "arrow forward" at bounding box center [1067, 410] width 14 height 14
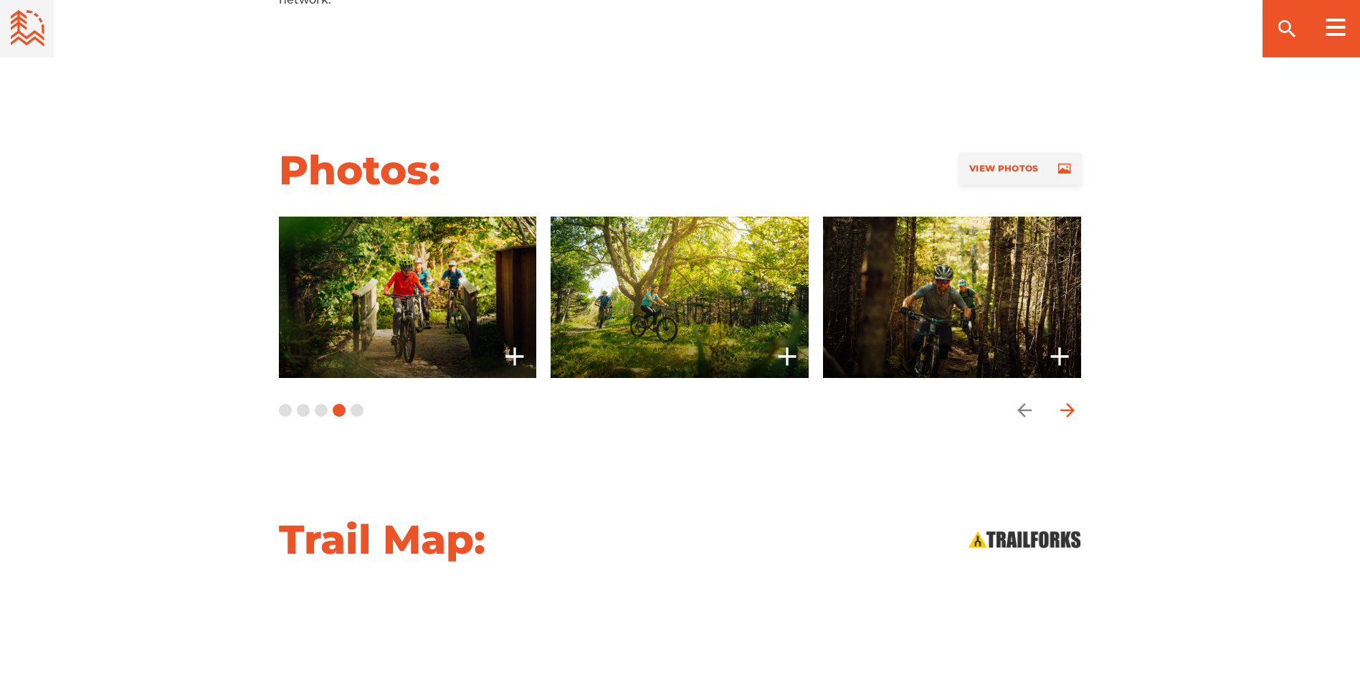
click at [1071, 403] on icon "arrow forward" at bounding box center [1067, 410] width 14 height 14
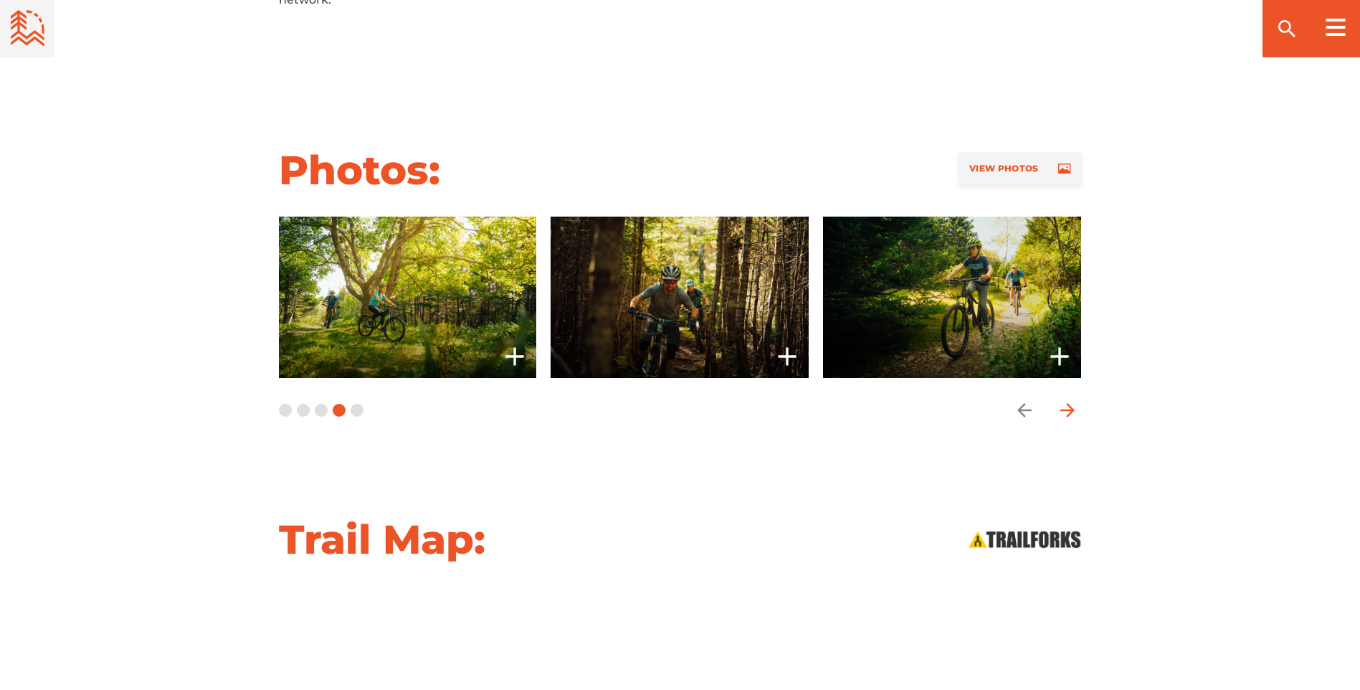
click at [1071, 403] on icon "arrow forward" at bounding box center [1067, 410] width 14 height 14
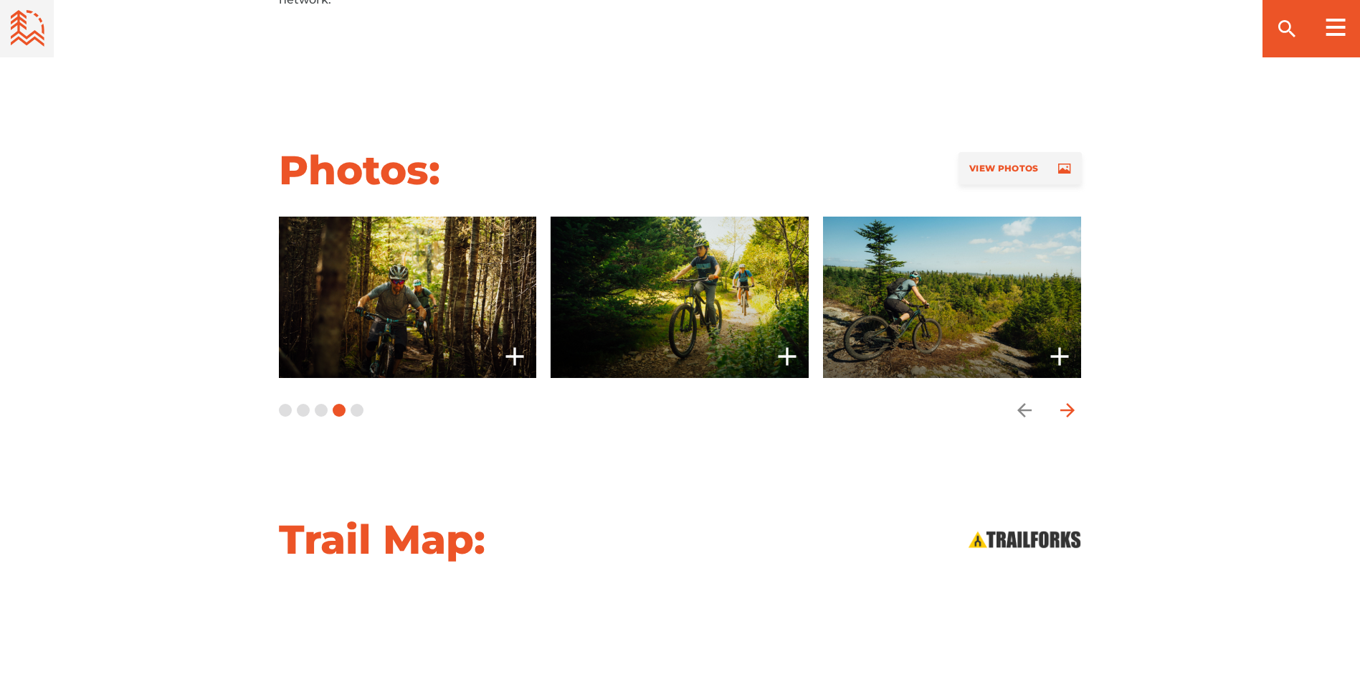
click at [1071, 403] on icon "arrow forward" at bounding box center [1067, 410] width 14 height 14
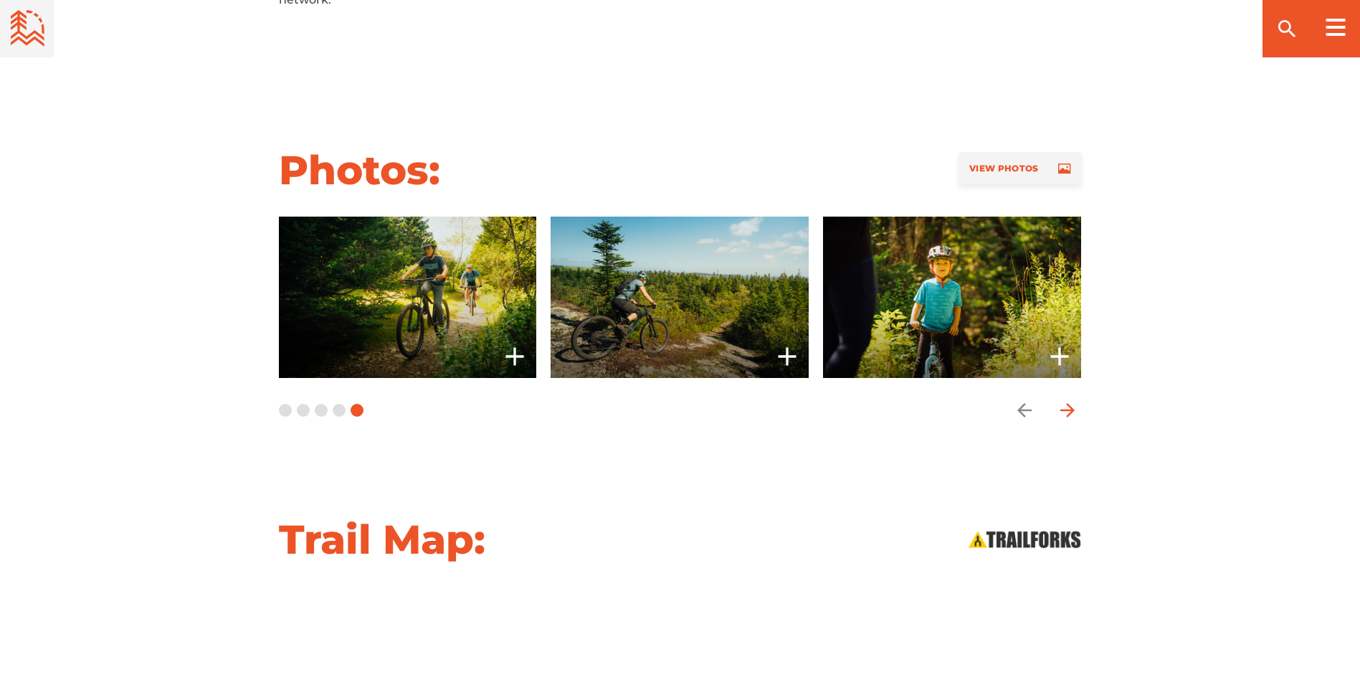
click at [1071, 403] on icon "arrow forward" at bounding box center [1067, 410] width 14 height 14
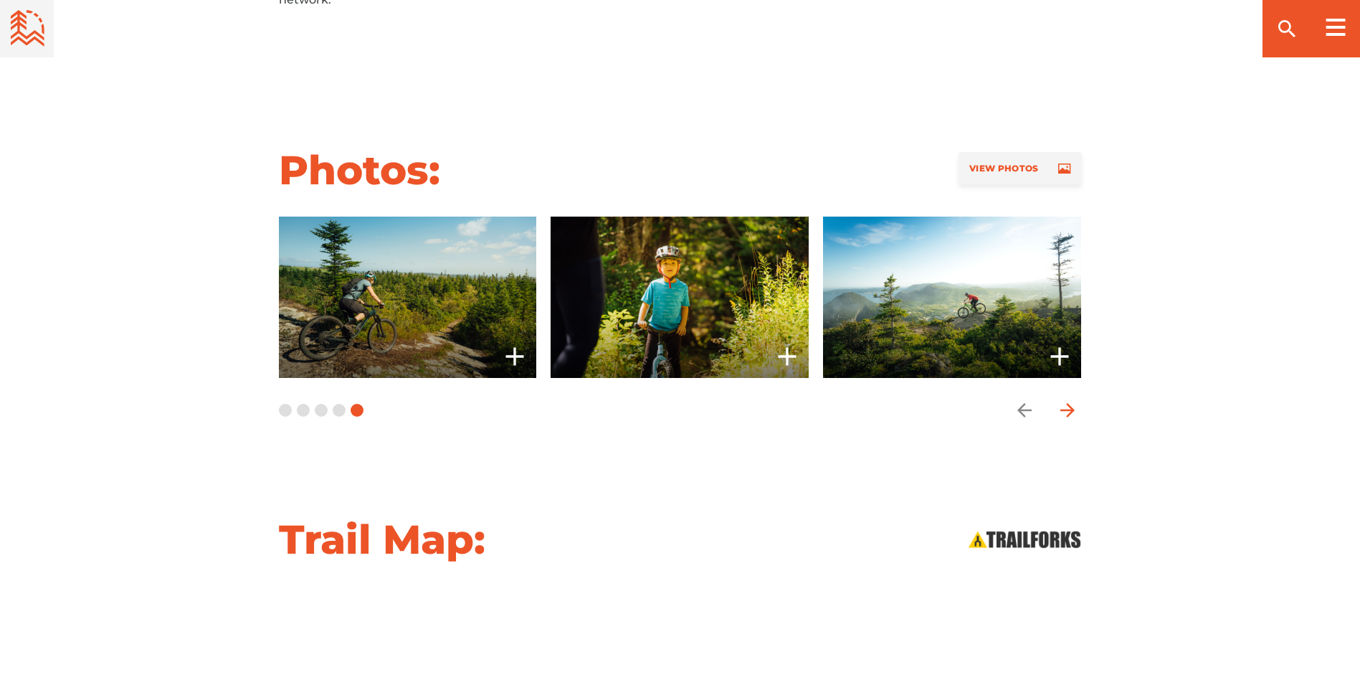
click at [1071, 403] on icon "arrow forward" at bounding box center [1067, 410] width 14 height 14
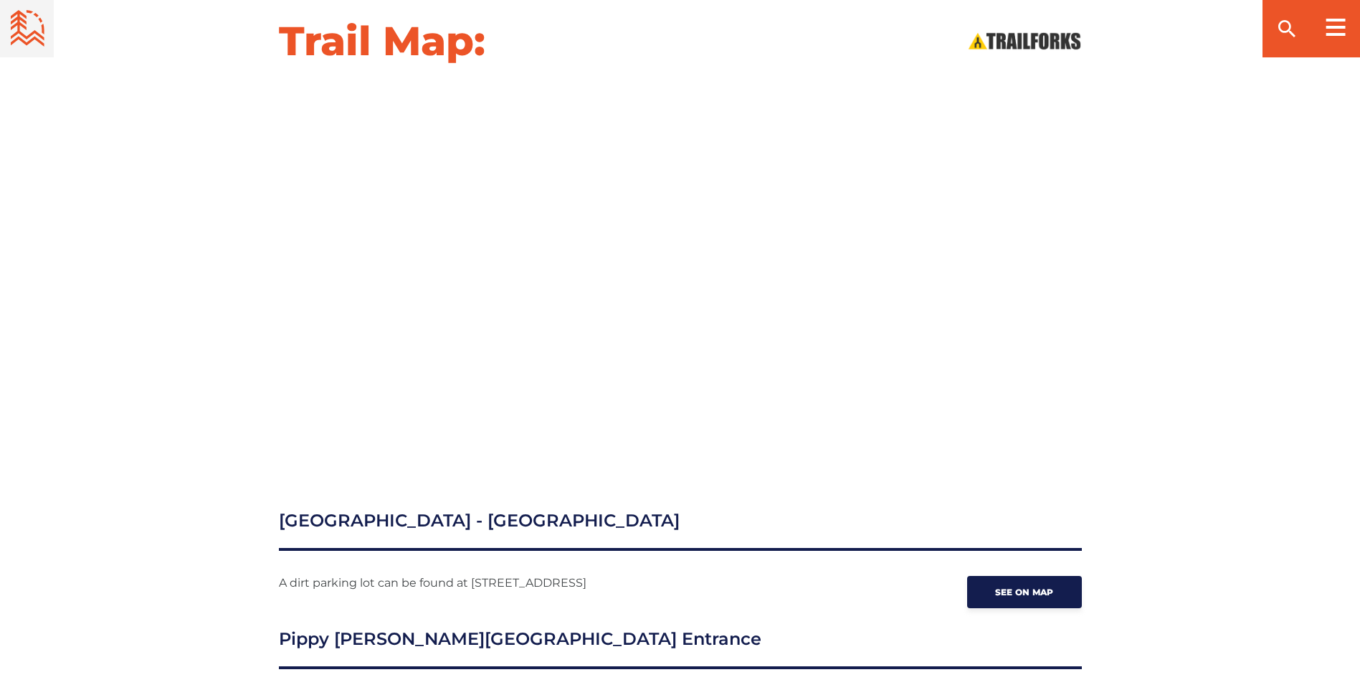
scroll to position [1793, 0]
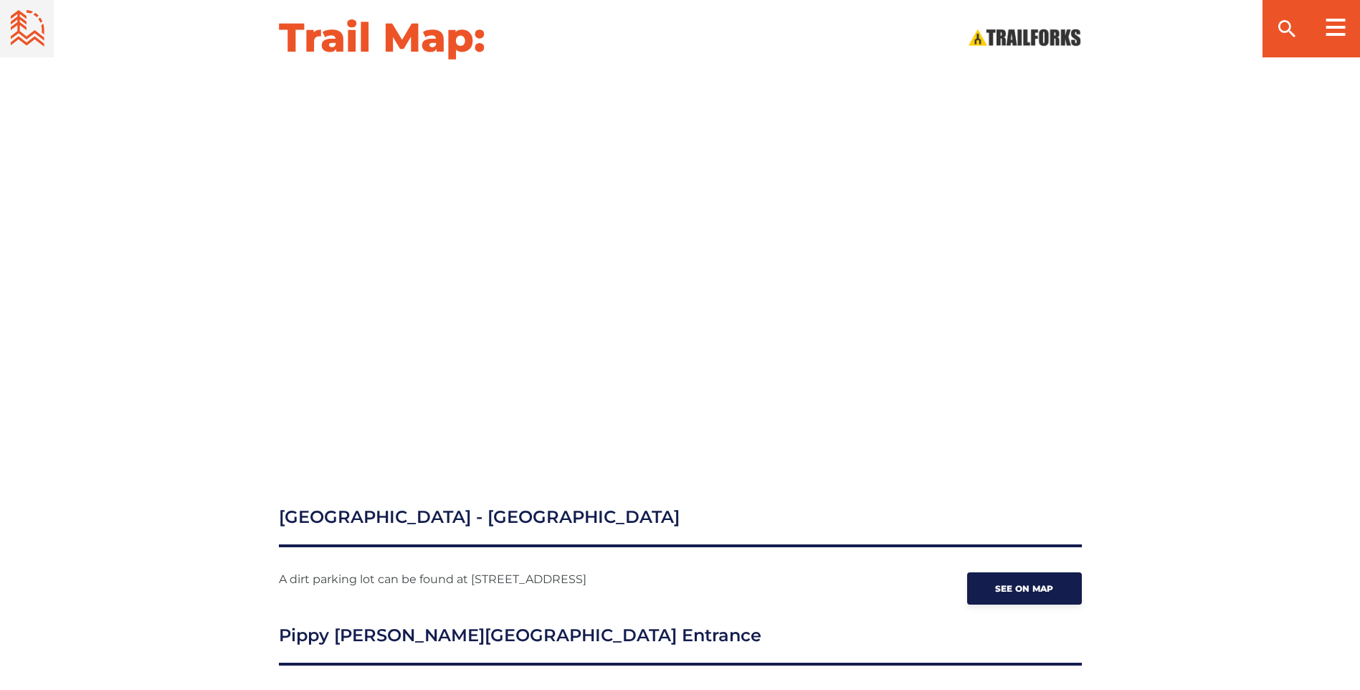
click at [381, 504] on h3 "East White Hills - Oceanside" at bounding box center [680, 525] width 803 height 43
click at [992, 572] on link "See on map" at bounding box center [1024, 588] width 115 height 32
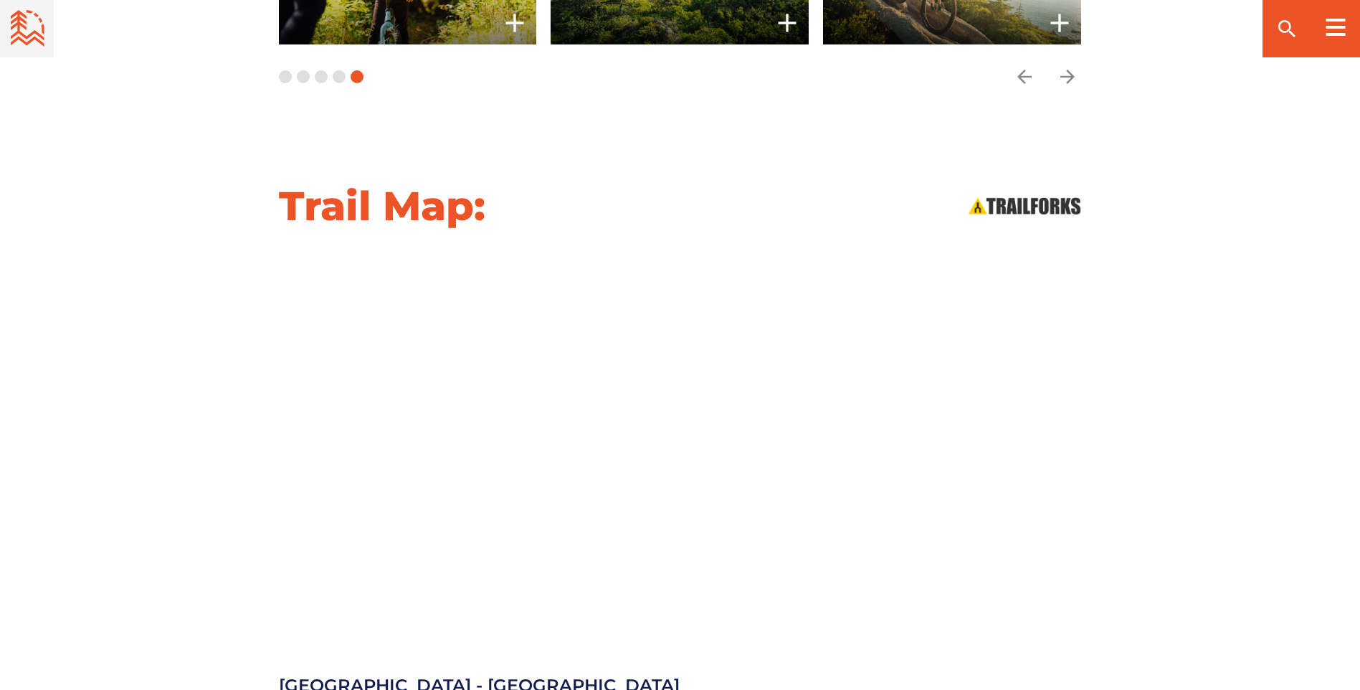
scroll to position [1649, 0]
